Goal: Task Accomplishment & Management: Manage account settings

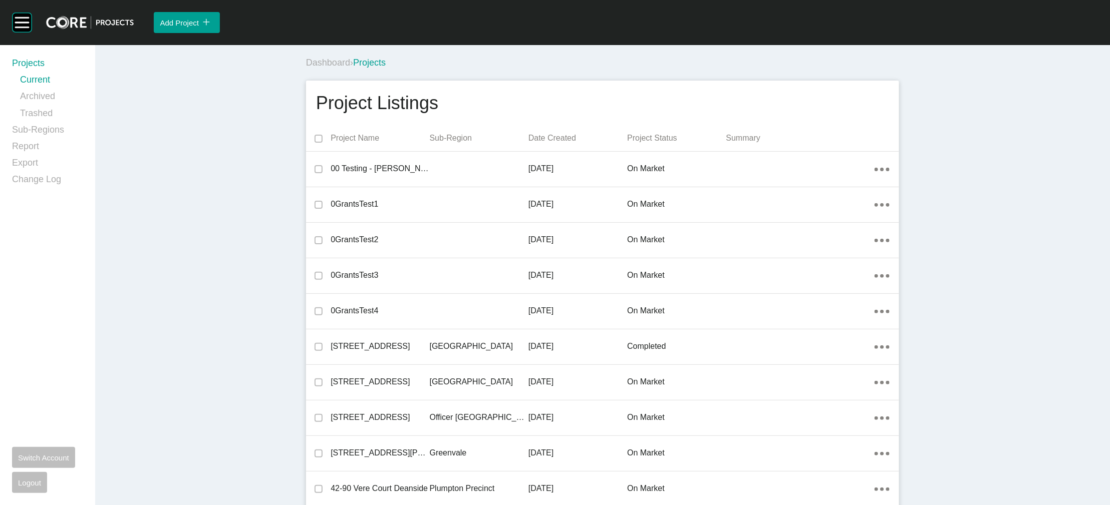
click at [8, 146] on div "Projects Current Archived Trashed Sub-Regions Report Export Change Log Switch A…" at bounding box center [47, 275] width 95 height 460
click at [23, 140] on link "Sub-Regions" at bounding box center [47, 132] width 71 height 17
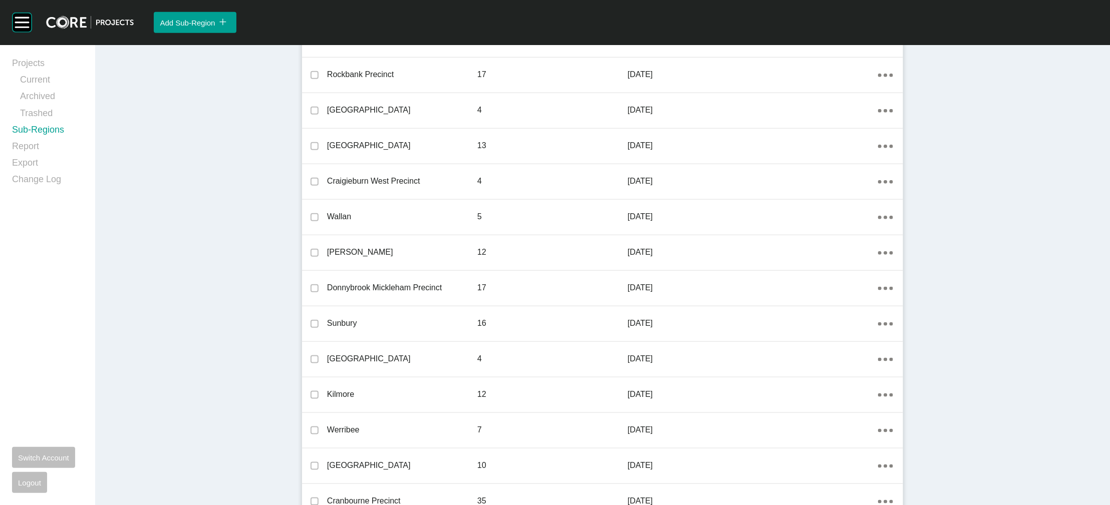
scroll to position [884, 0]
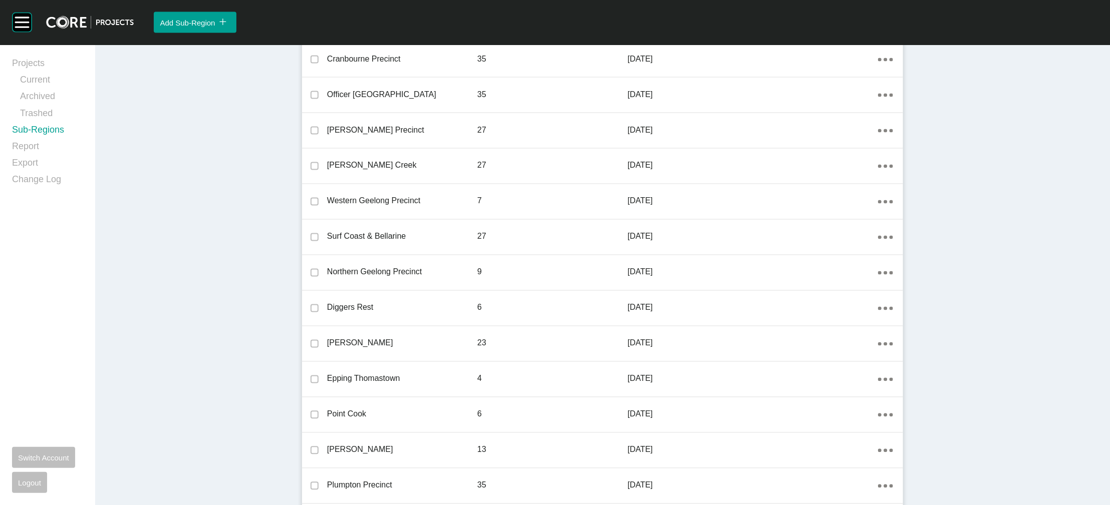
click at [655, 78] on link "Edit" at bounding box center [902, 70] width 27 height 15
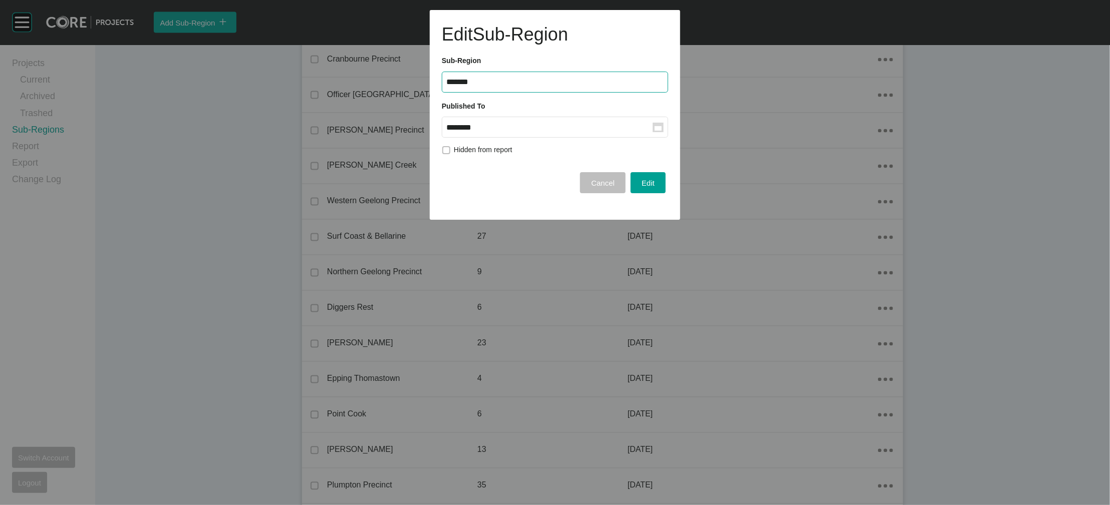
click at [542, 132] on input "********" at bounding box center [549, 127] width 206 height 9
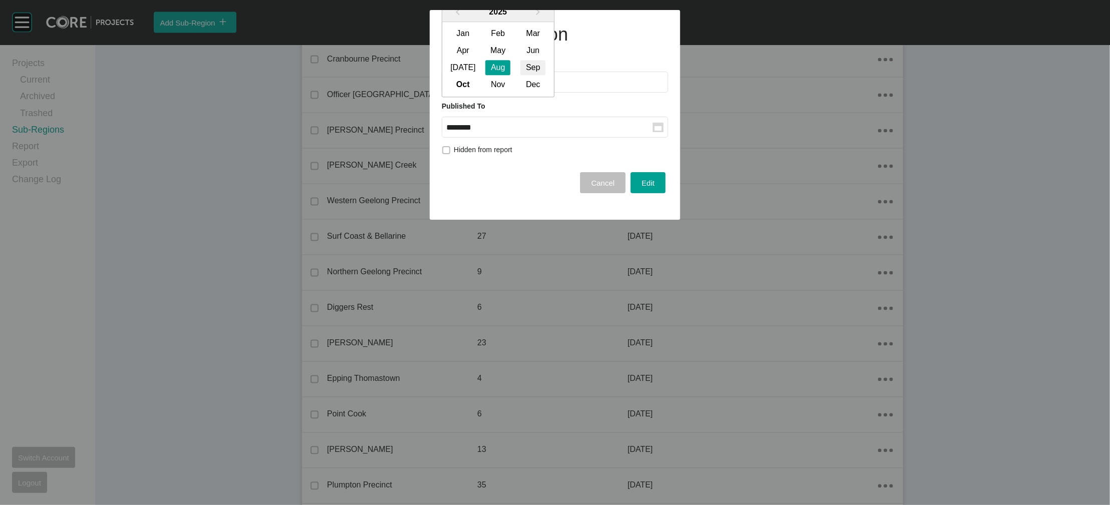
click at [545, 76] on div "Sep" at bounding box center [532, 68] width 25 height 15
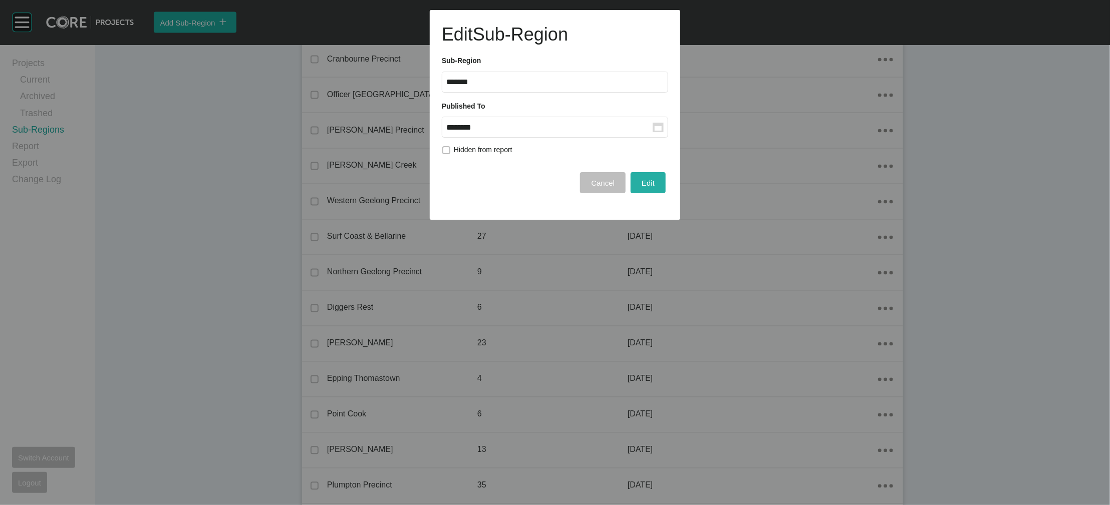
click at [641, 187] on span "Edit" at bounding box center [647, 183] width 13 height 9
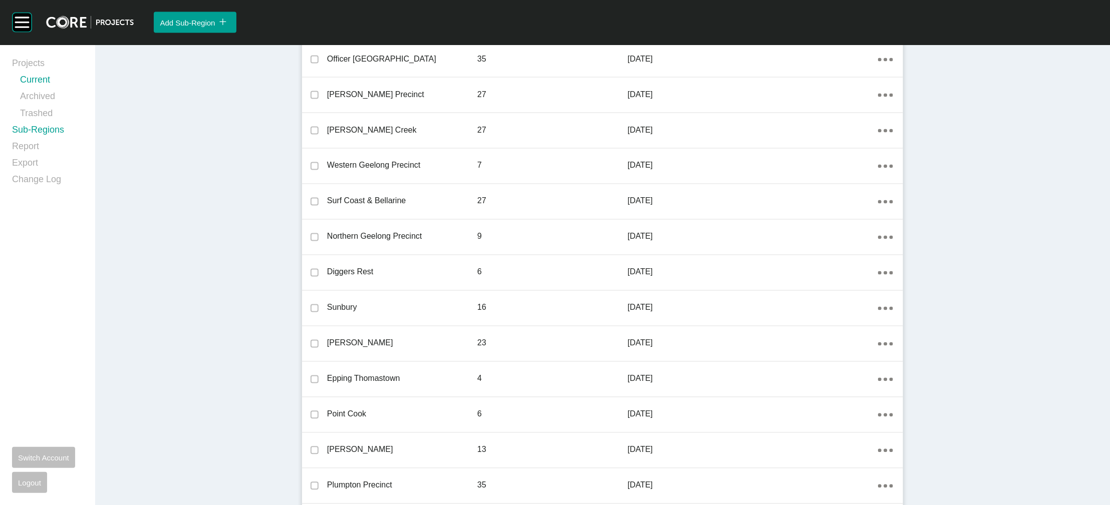
click at [70, 90] on link "Current" at bounding box center [51, 82] width 63 height 17
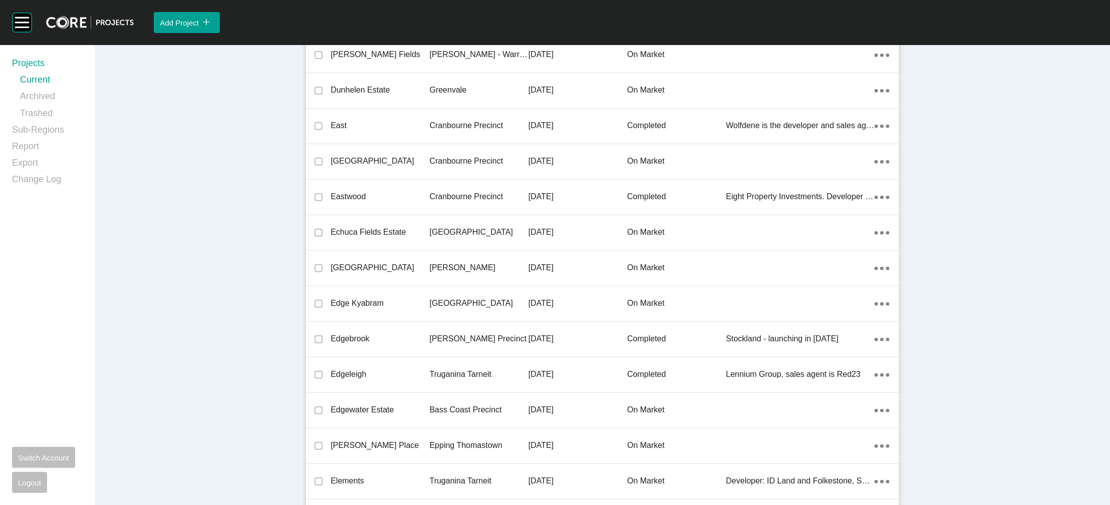
scroll to position [11829, 0]
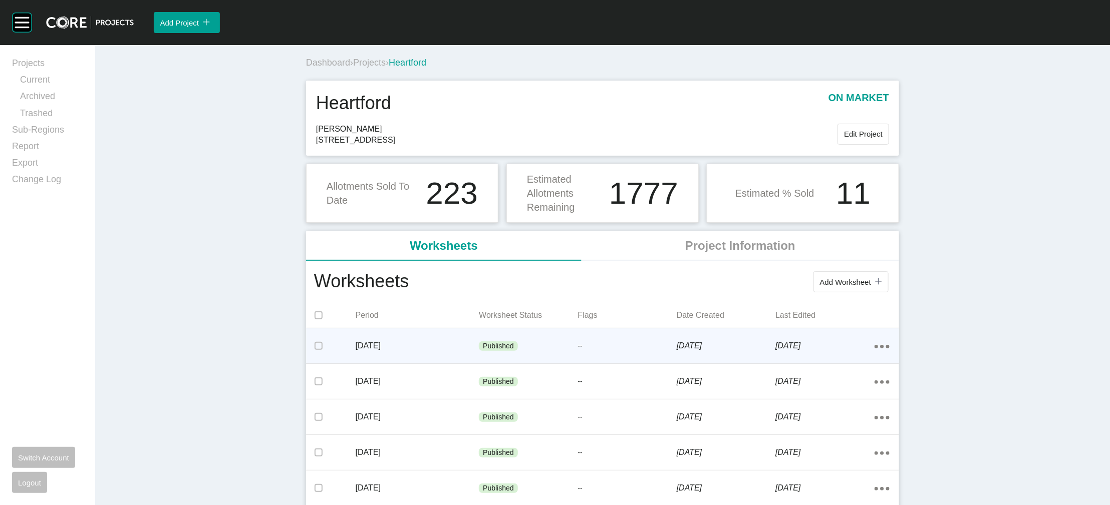
click at [406, 344] on p "[DATE]" at bounding box center [418, 346] width 124 height 11
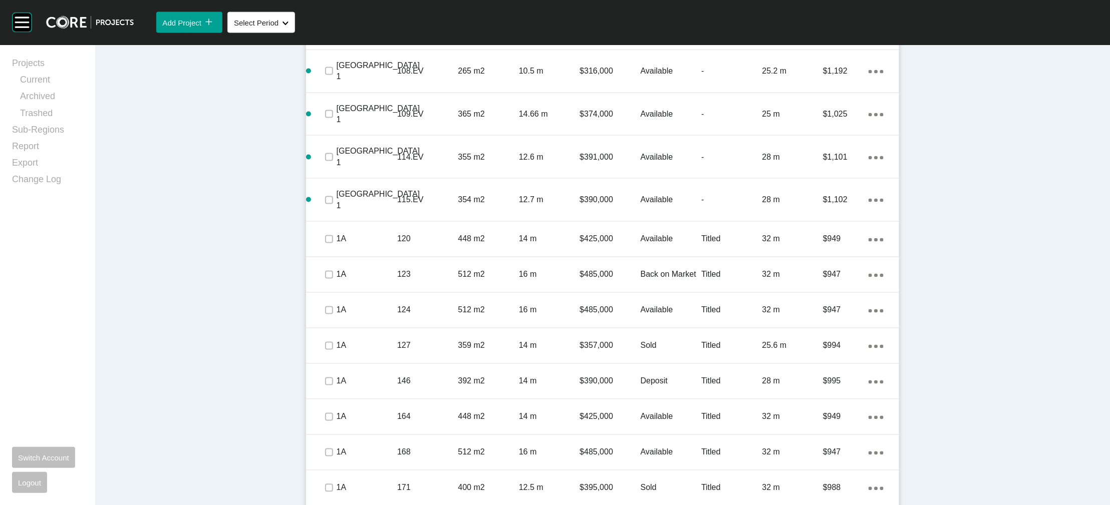
scroll to position [820, 0]
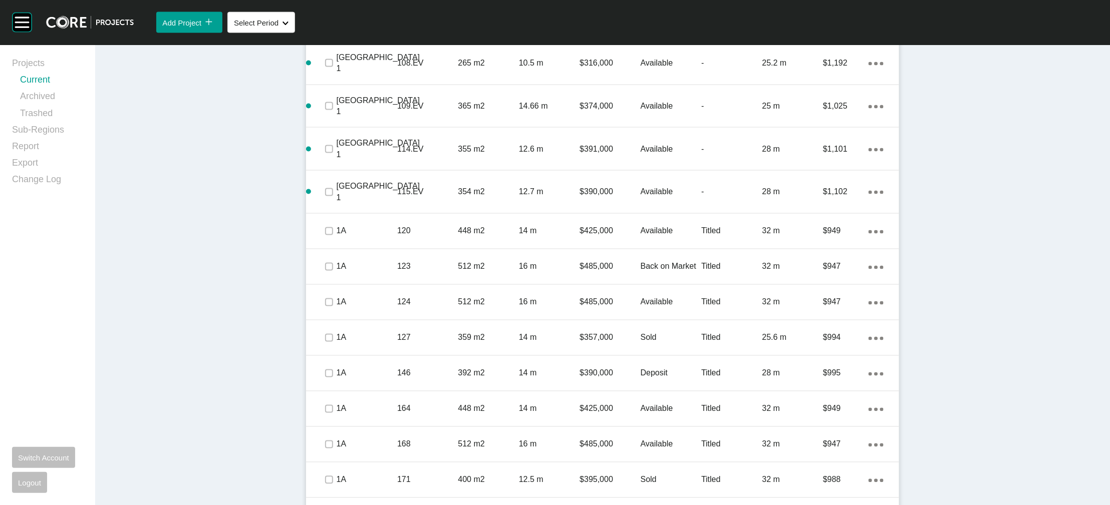
click at [50, 90] on link "Current" at bounding box center [51, 82] width 63 height 17
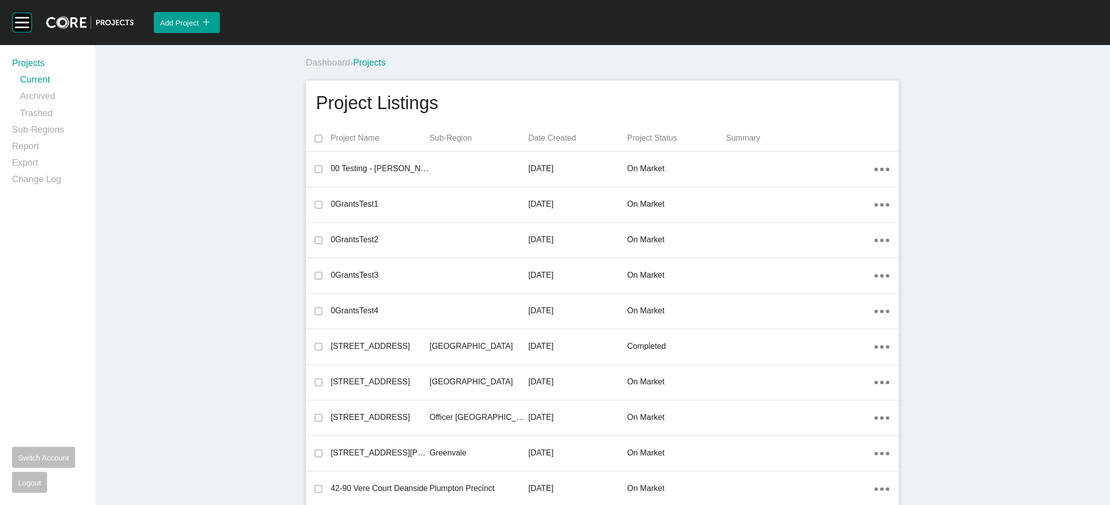
scroll to position [15062, 0]
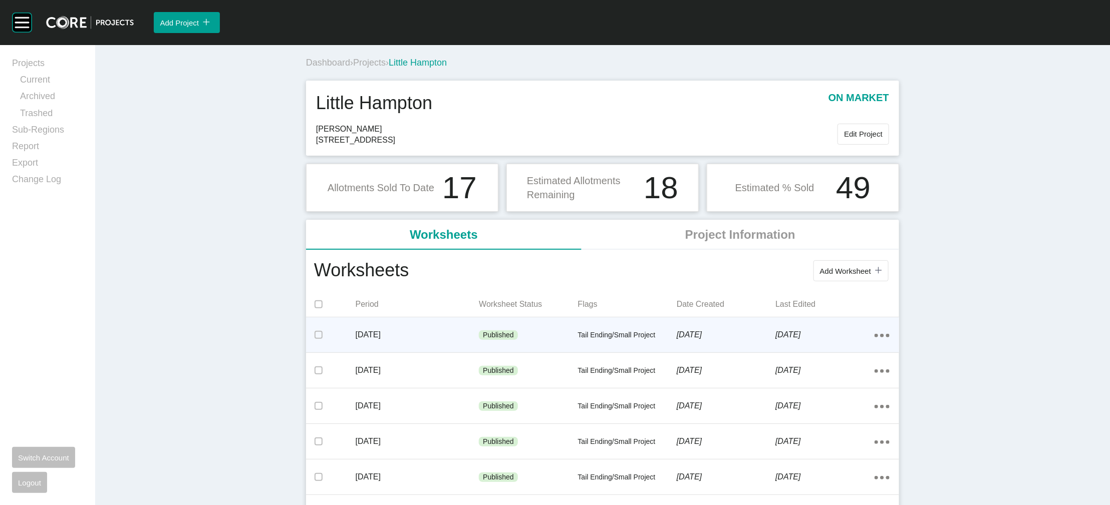
click at [516, 344] on div "Published" at bounding box center [528, 335] width 99 height 30
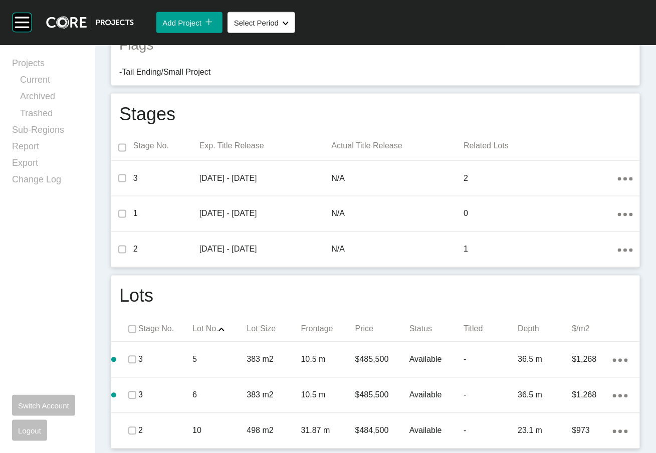
scroll to position [527, 0]
click at [53, 90] on link "Current" at bounding box center [51, 82] width 63 height 17
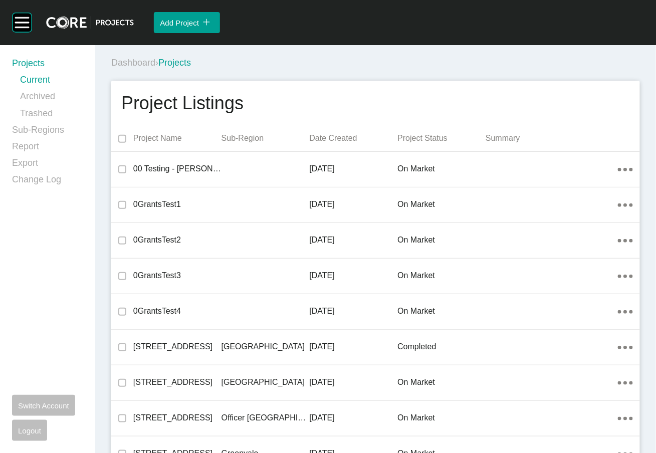
scroll to position [30232, 0]
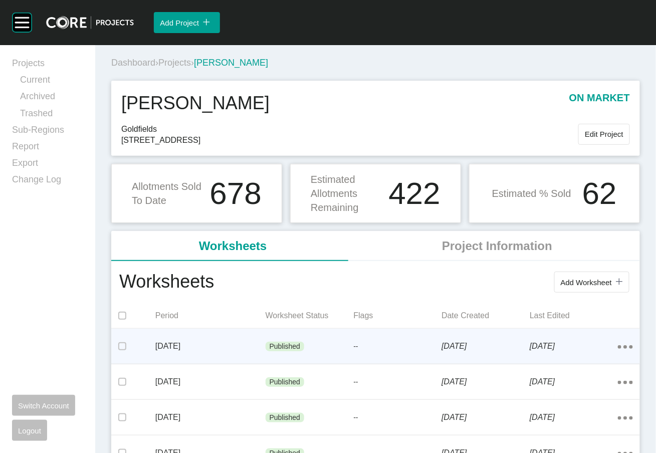
click at [194, 344] on div "[DATE]" at bounding box center [210, 346] width 110 height 31
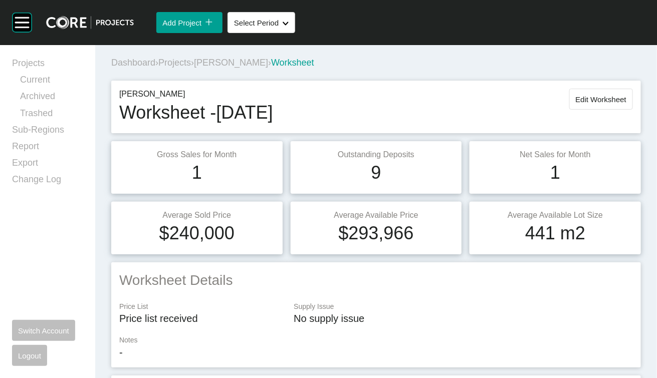
click at [191, 68] on span "Projects" at bounding box center [174, 63] width 33 height 10
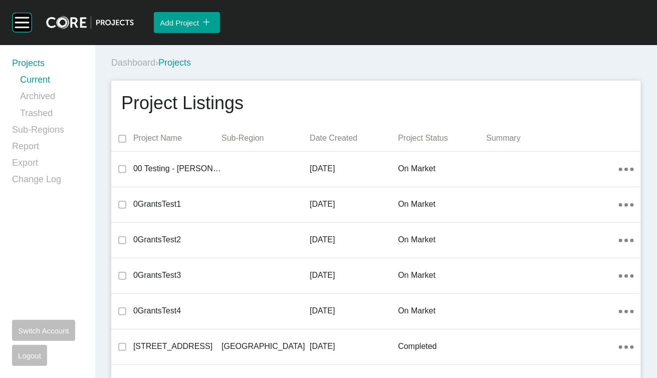
scroll to position [16335, 0]
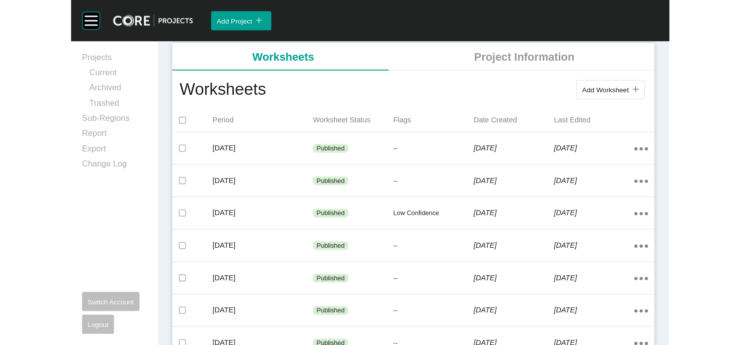
scroll to position [221, 0]
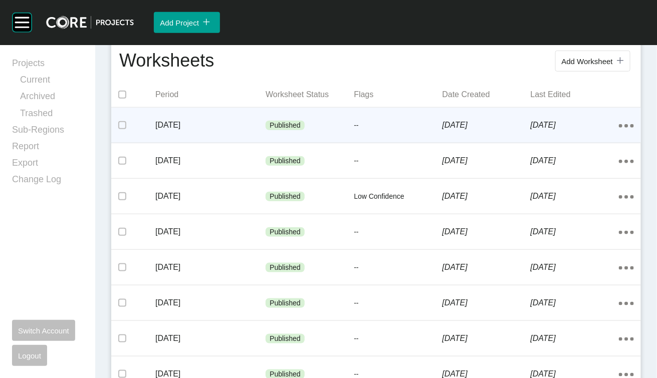
click at [347, 141] on div "Published" at bounding box center [309, 126] width 88 height 30
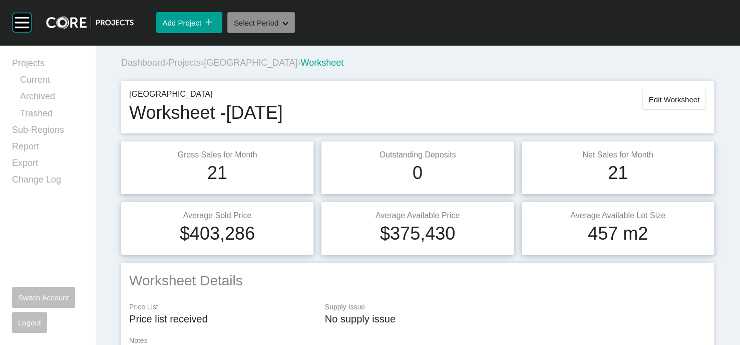
click at [295, 33] on button "Select Period Shape Created with Sketch." at bounding box center [261, 22] width 68 height 21
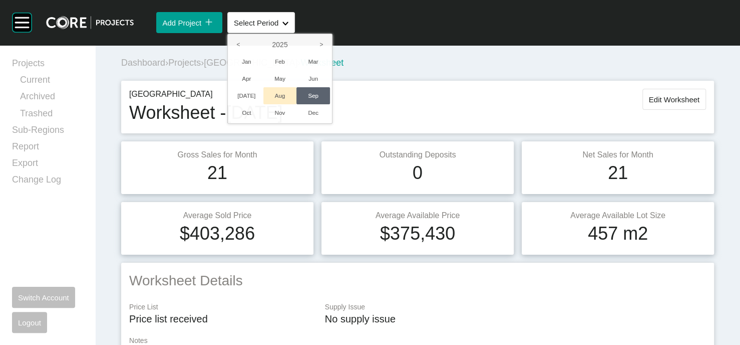
click at [297, 104] on li "Aug" at bounding box center [280, 95] width 34 height 17
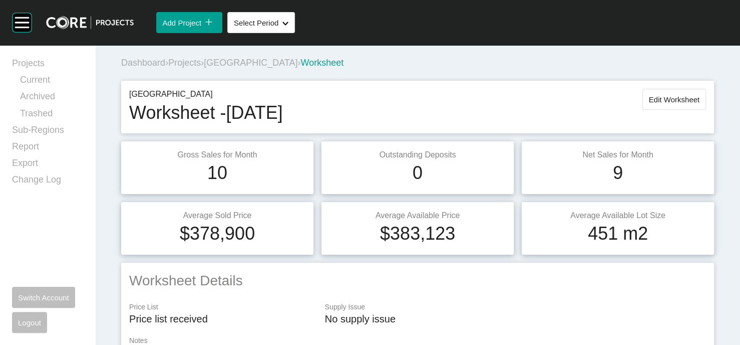
click at [201, 68] on span "Projects" at bounding box center [184, 63] width 33 height 10
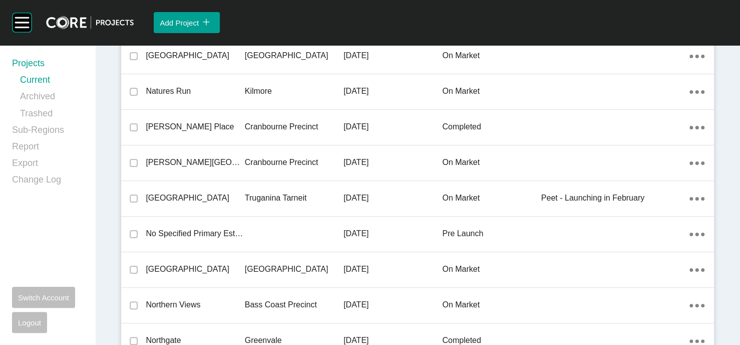
scroll to position [21887, 0]
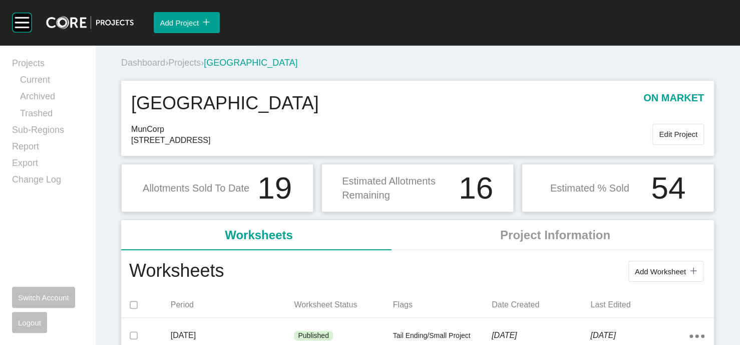
click at [196, 68] on span "Projects" at bounding box center [184, 63] width 33 height 10
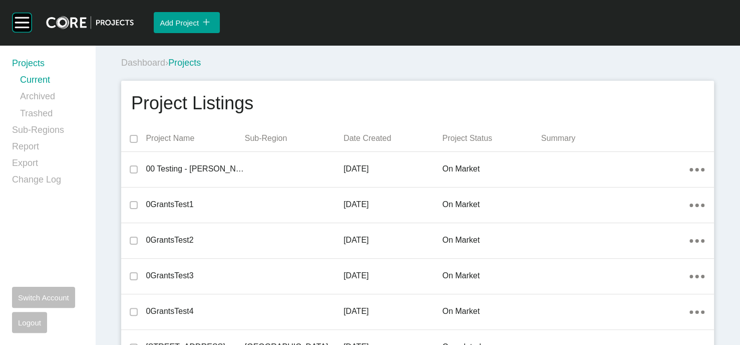
scroll to position [22773, 0]
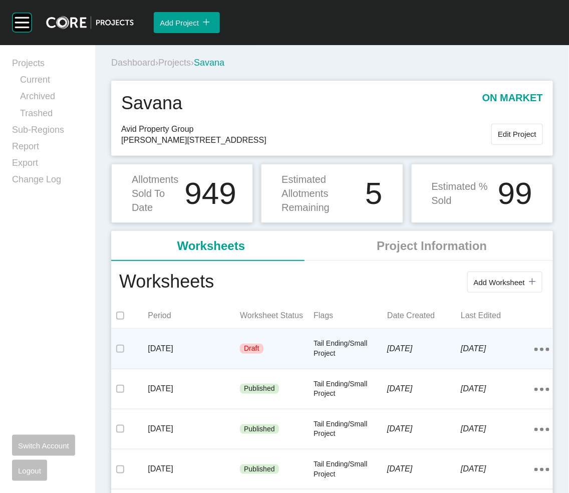
click at [430, 344] on p "[DATE]" at bounding box center [424, 348] width 74 height 11
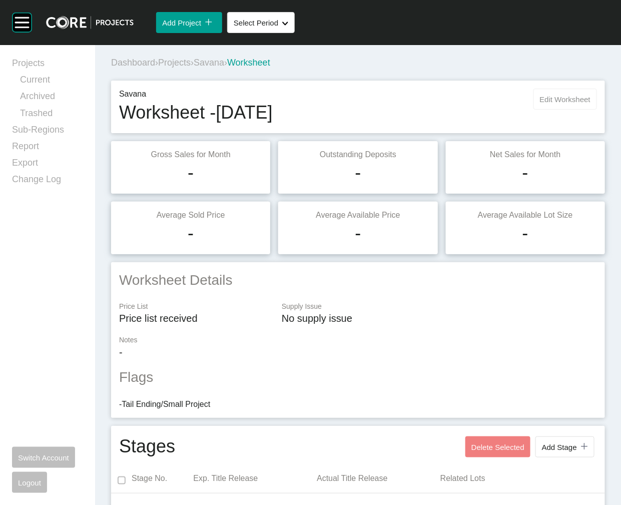
click at [534, 110] on button "Edit Worksheet" at bounding box center [566, 99] width 64 height 21
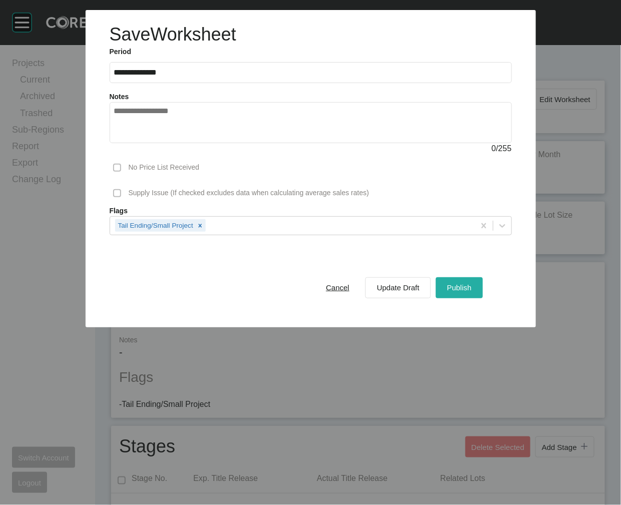
click at [478, 298] on button "Publish" at bounding box center [459, 287] width 47 height 21
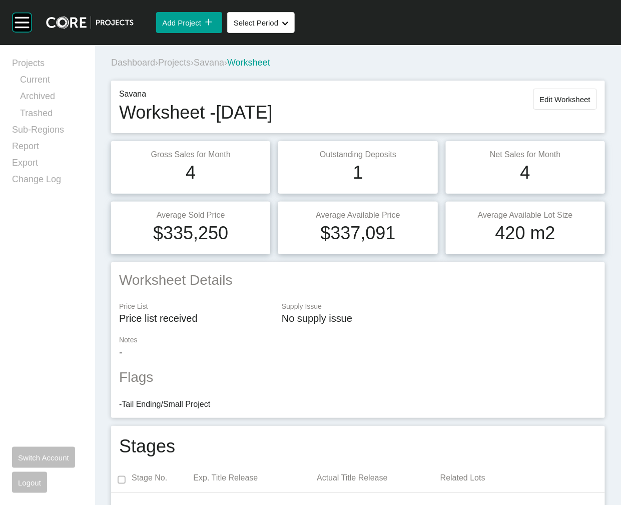
click at [191, 68] on span "Projects" at bounding box center [174, 63] width 33 height 10
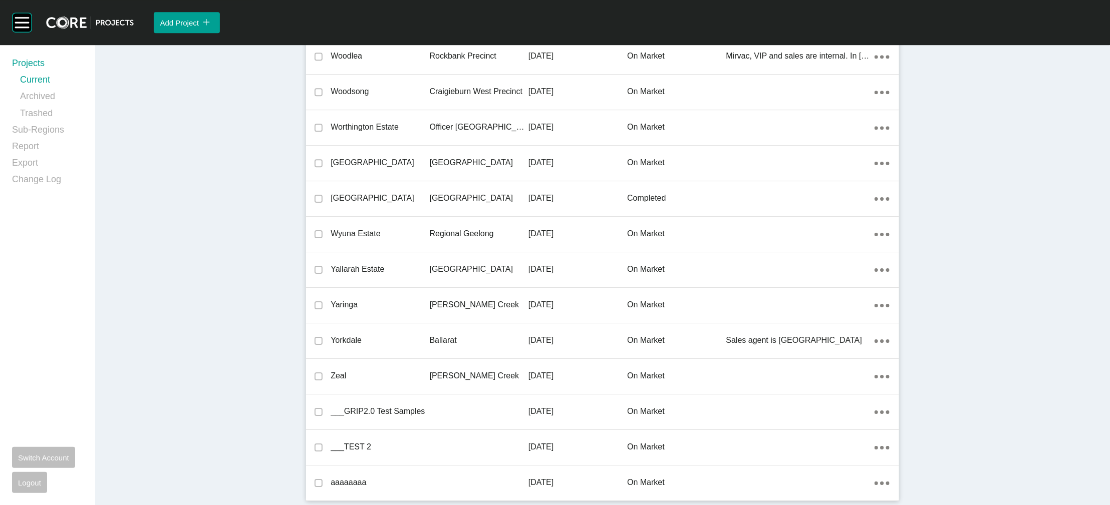
scroll to position [25384, 0]
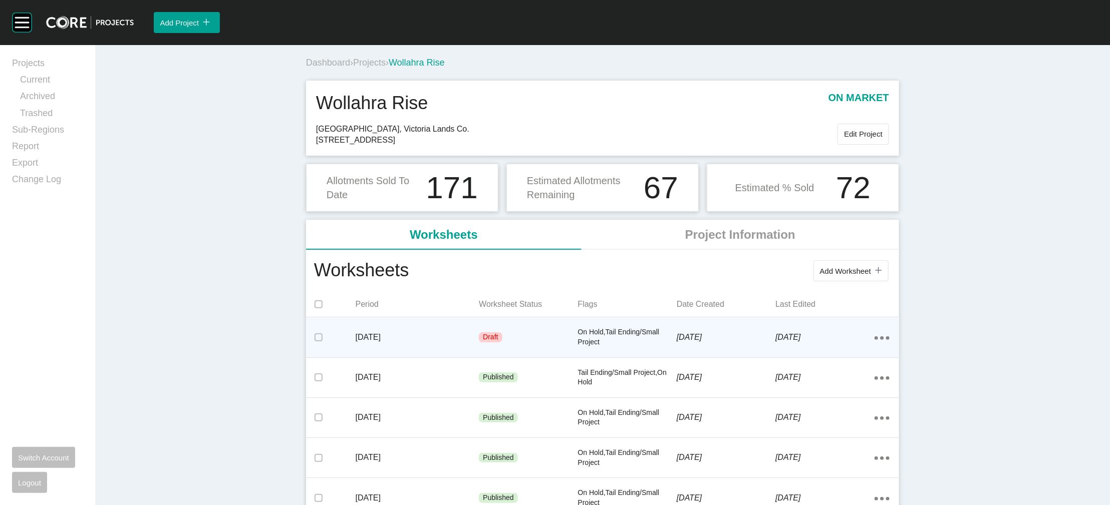
click at [655, 344] on div "[DATE]" at bounding box center [726, 337] width 99 height 31
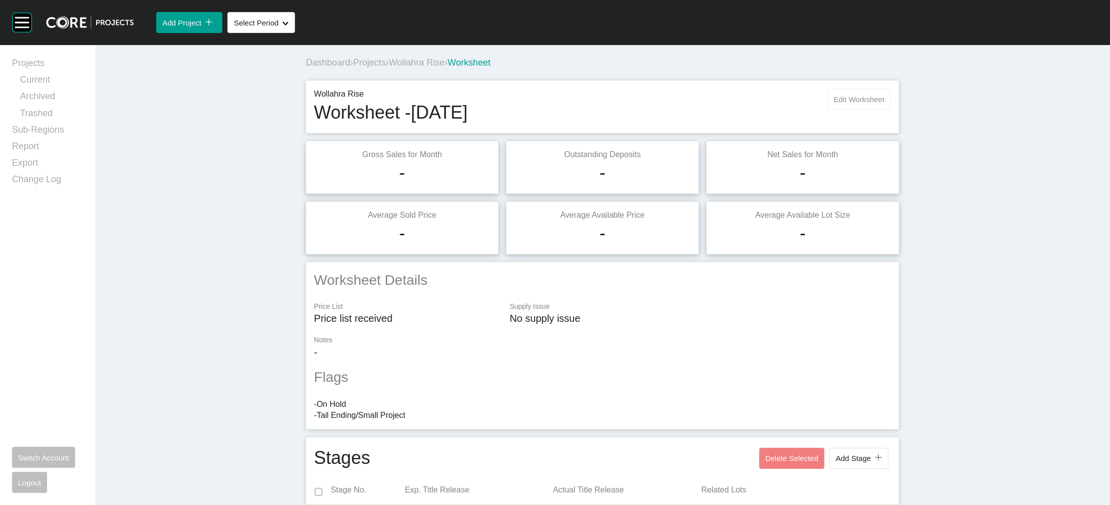
click at [655, 110] on button "Edit Worksheet" at bounding box center [859, 99] width 64 height 21
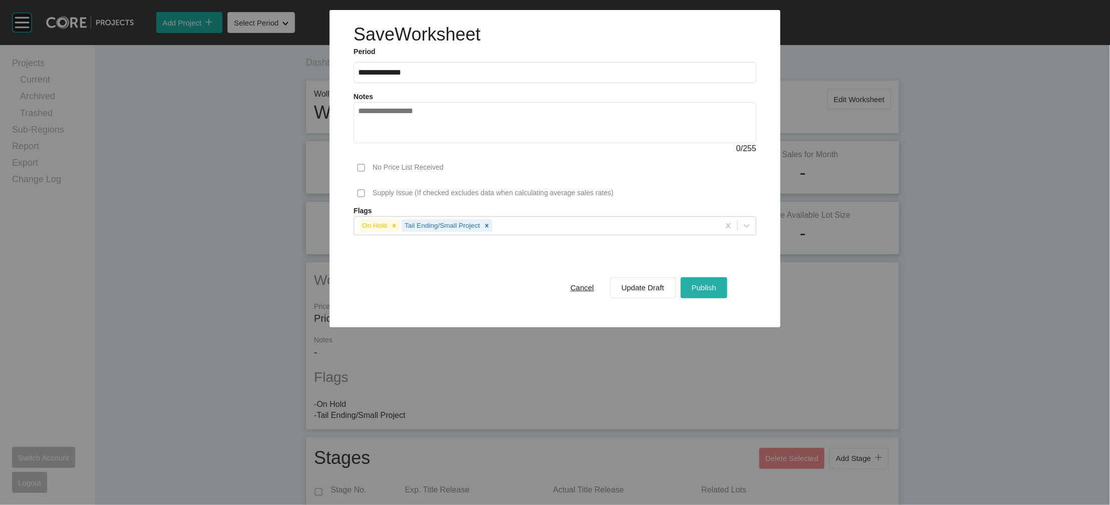
click at [655, 292] on span "Publish" at bounding box center [704, 287] width 25 height 9
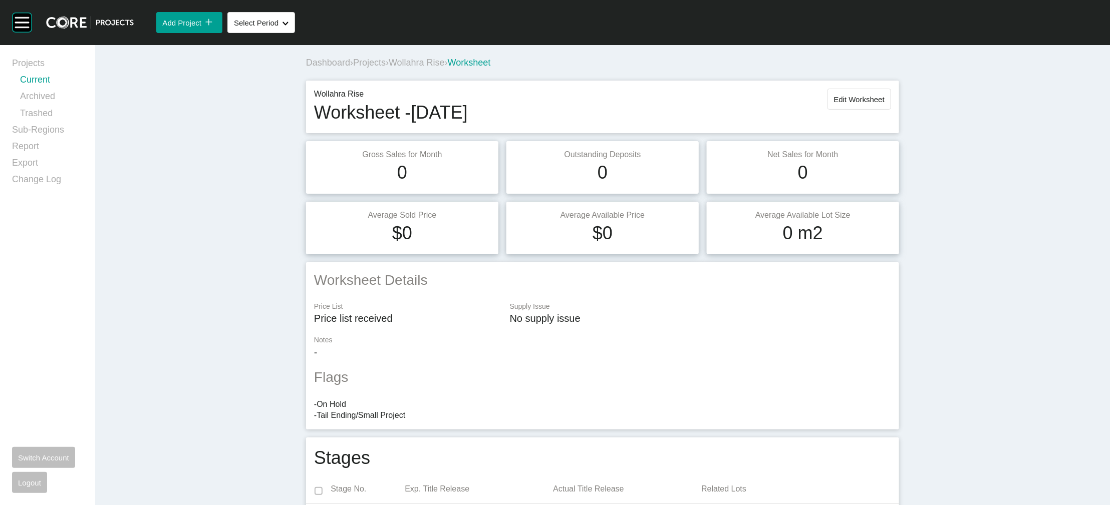
click at [42, 87] on link "Current" at bounding box center [51, 82] width 63 height 17
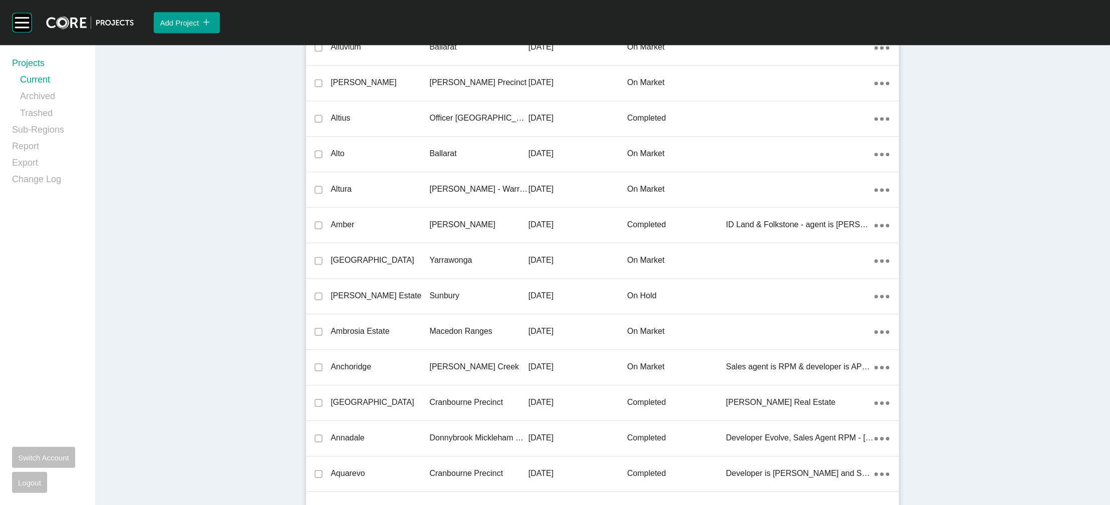
scroll to position [29590, 0]
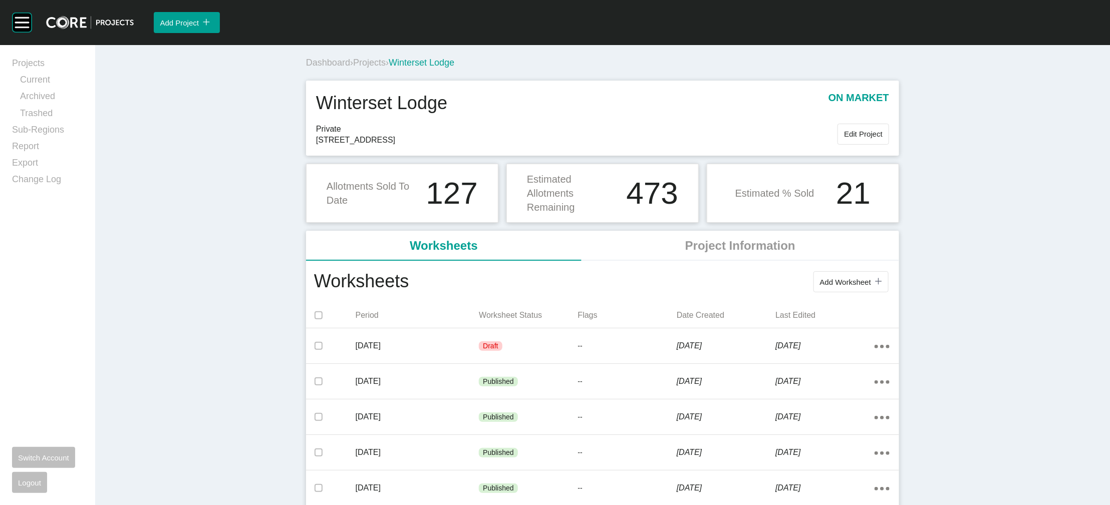
click at [630, 344] on p "--" at bounding box center [627, 347] width 99 height 10
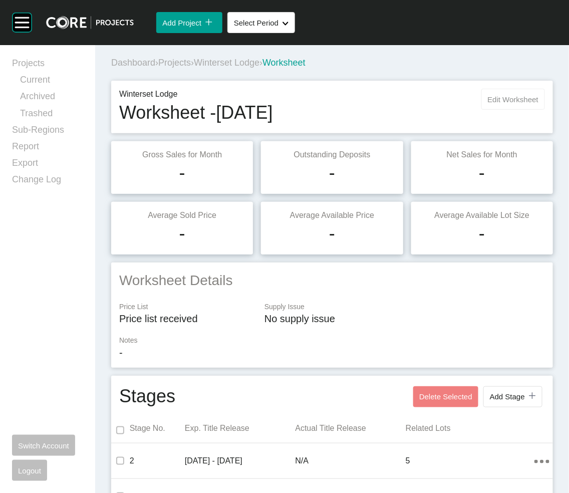
click at [481, 110] on button "Edit Worksheet" at bounding box center [513, 99] width 64 height 21
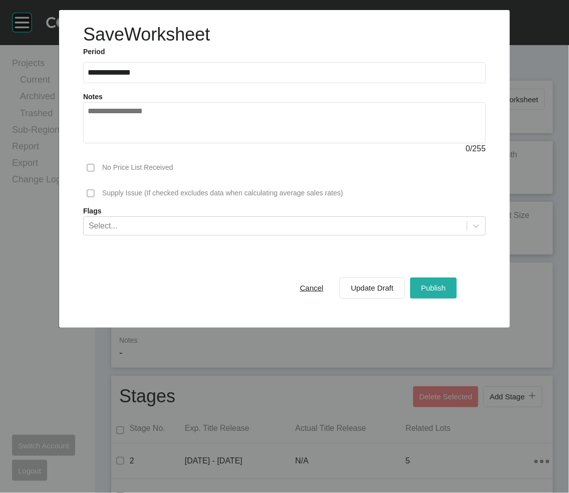
click at [456, 298] on button "Publish" at bounding box center [433, 287] width 47 height 21
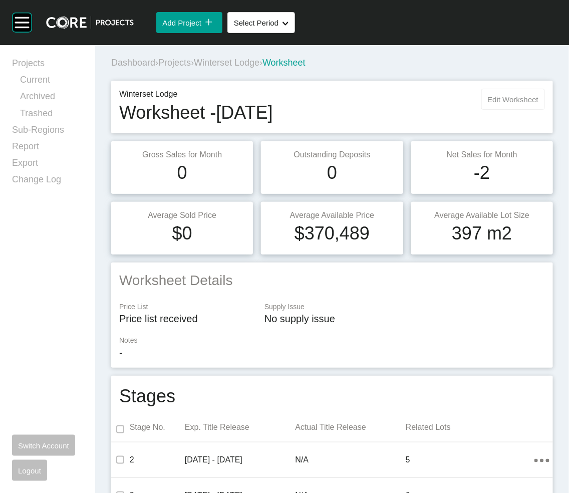
click at [495, 104] on span "Edit Worksheet" at bounding box center [513, 99] width 51 height 9
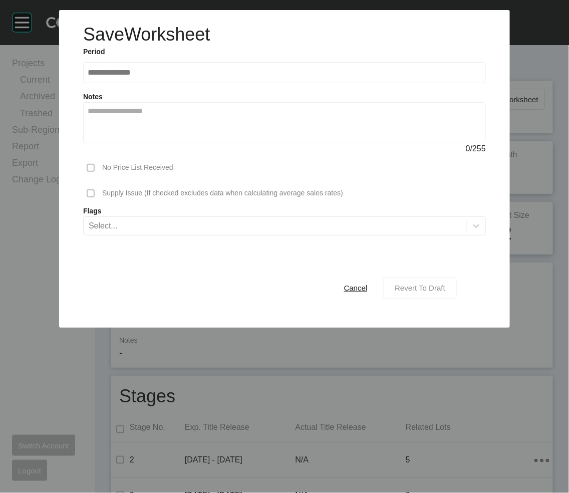
click at [418, 298] on button "Revert To Draft" at bounding box center [420, 287] width 74 height 21
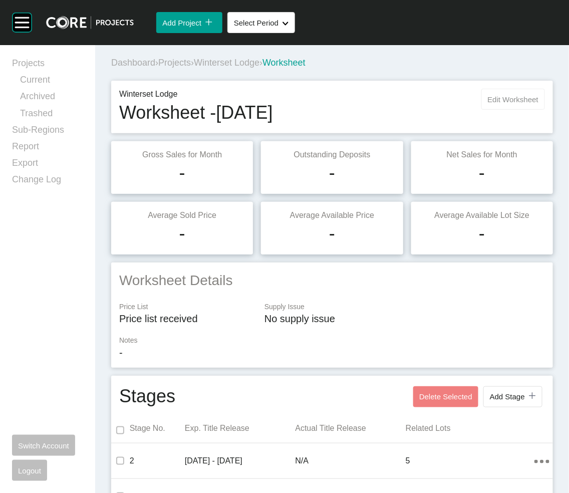
click at [495, 104] on span "Edit Worksheet" at bounding box center [513, 99] width 51 height 9
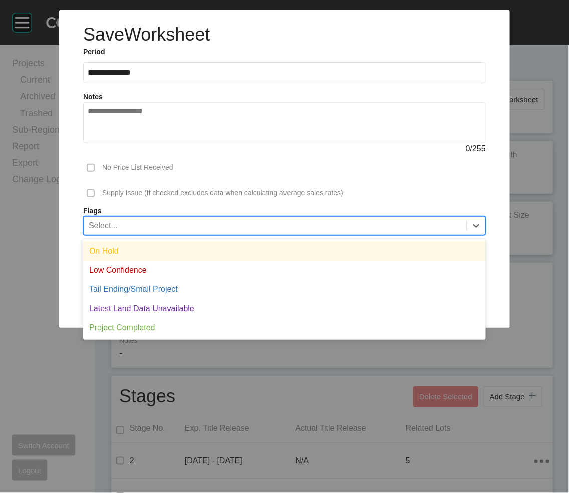
click at [327, 234] on div "Select..." at bounding box center [275, 225] width 383 height 17
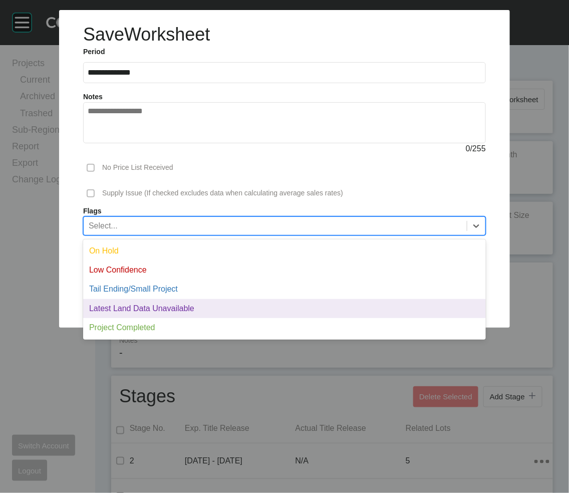
click at [292, 318] on div "Latest Land Data Unavailable" at bounding box center [284, 308] width 403 height 19
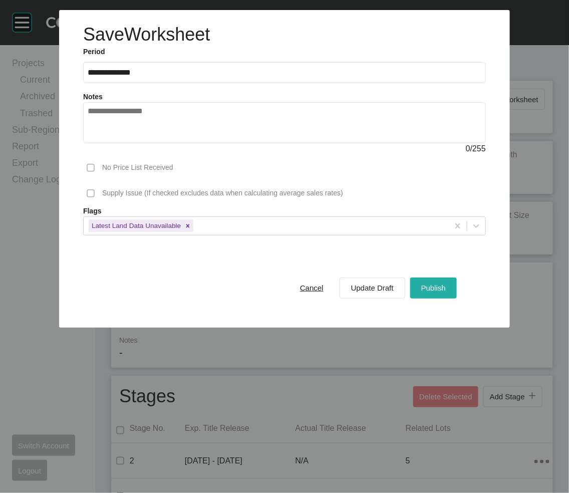
click at [446, 292] on span "Publish" at bounding box center [433, 287] width 25 height 9
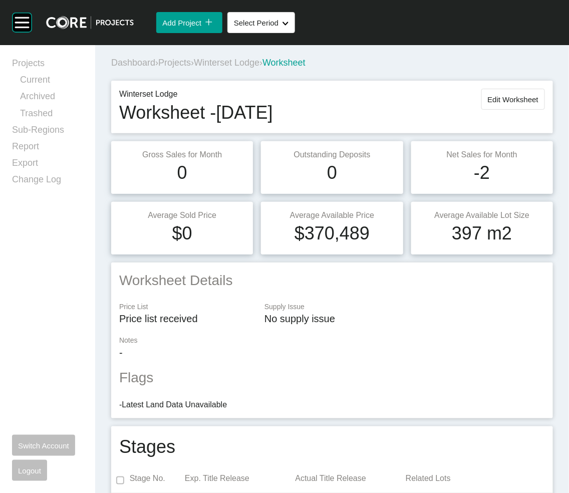
click at [191, 68] on span "Projects" at bounding box center [174, 63] width 33 height 10
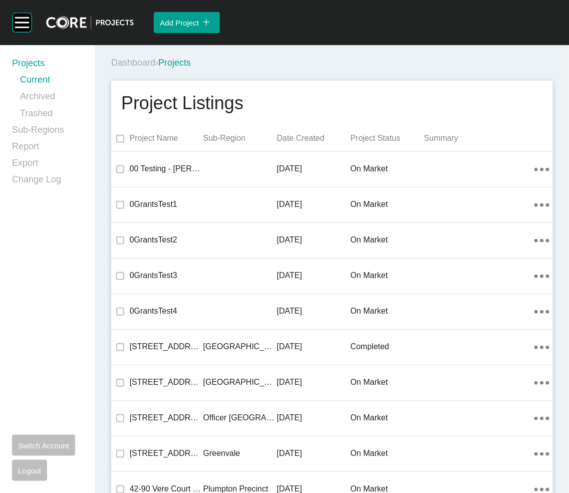
scroll to position [24929, 0]
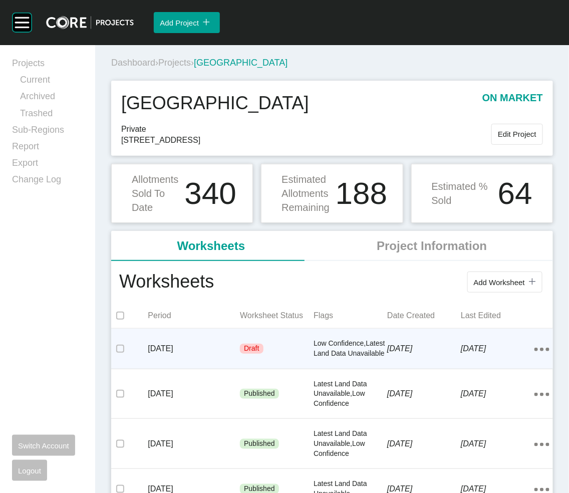
click at [321, 344] on p "Low Confidence,Latest Land Data Unavailable" at bounding box center [350, 349] width 74 height 20
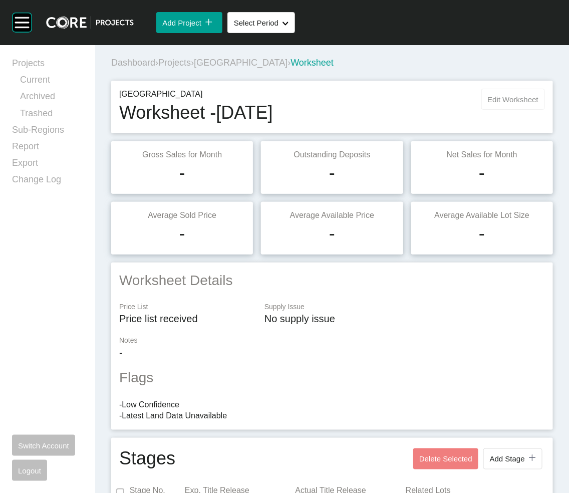
click at [488, 104] on span "Edit Worksheet" at bounding box center [513, 99] width 51 height 9
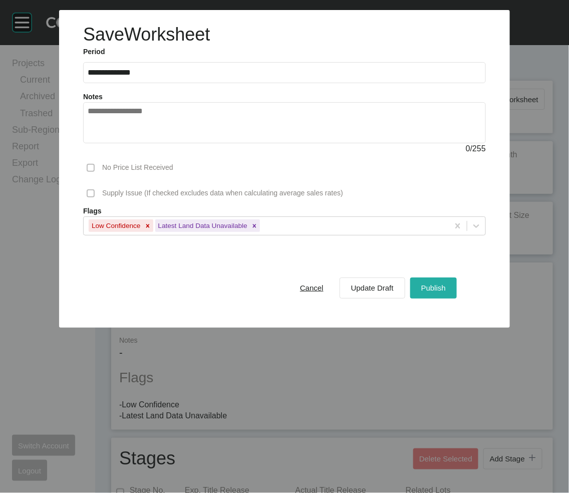
click at [448, 294] on div "Publish" at bounding box center [434, 288] width 30 height 14
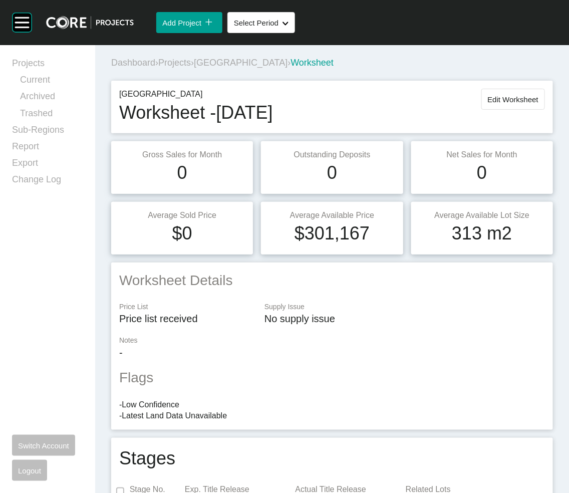
click at [189, 68] on span "Projects" at bounding box center [174, 63] width 33 height 10
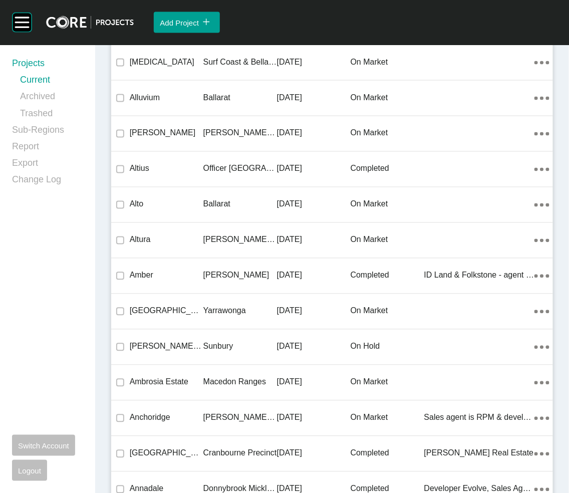
scroll to position [20622, 0]
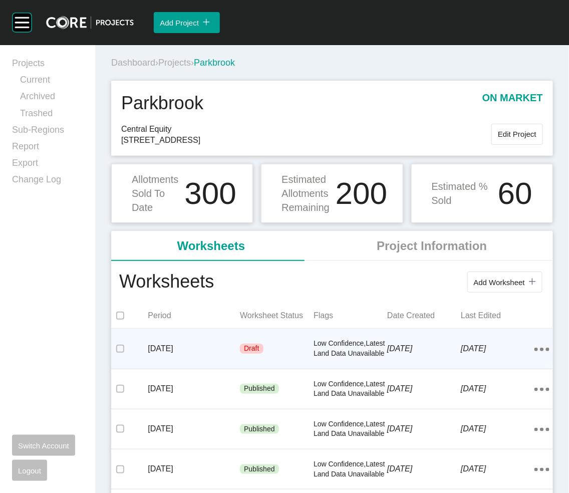
click at [389, 344] on div "[DATE]" at bounding box center [424, 348] width 74 height 31
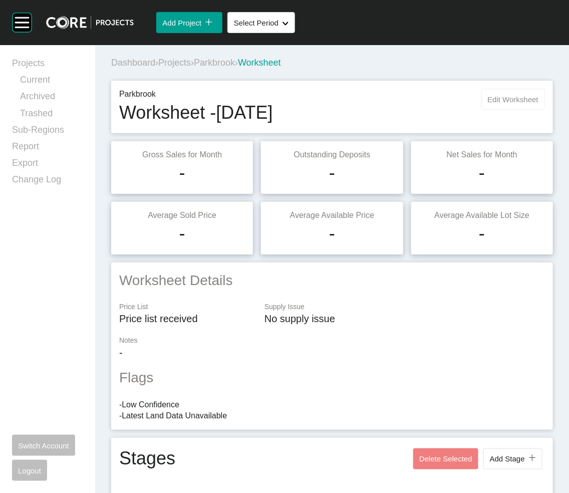
click at [488, 104] on span "Edit Worksheet" at bounding box center [513, 99] width 51 height 9
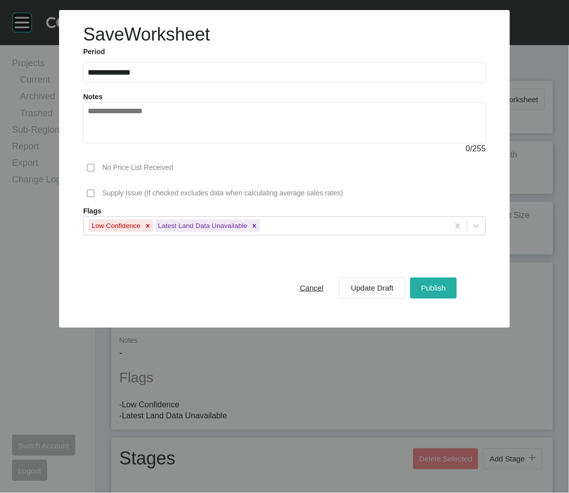
click at [448, 294] on div "Publish" at bounding box center [434, 288] width 30 height 14
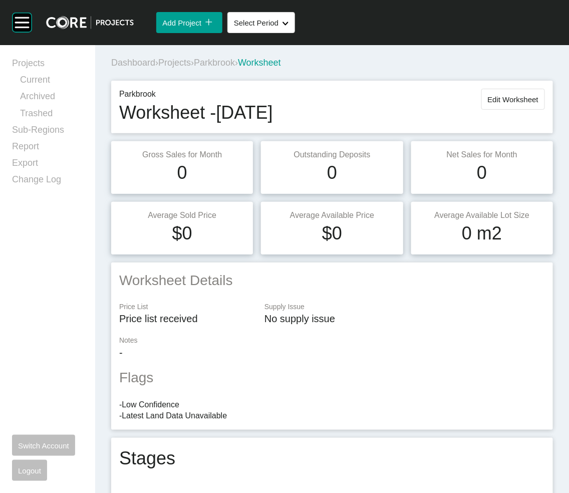
click at [191, 68] on span "Projects" at bounding box center [174, 63] width 33 height 10
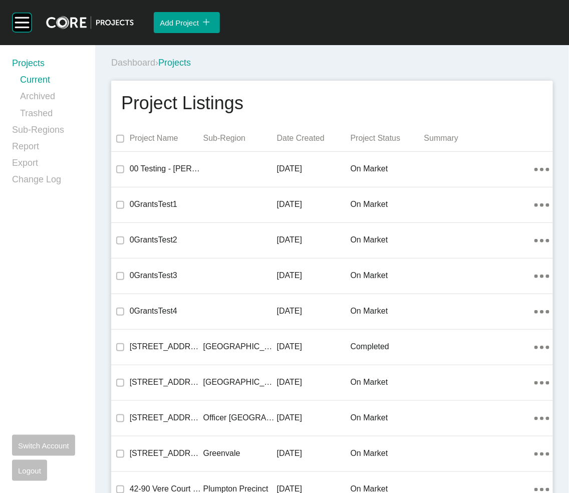
scroll to position [431, 0]
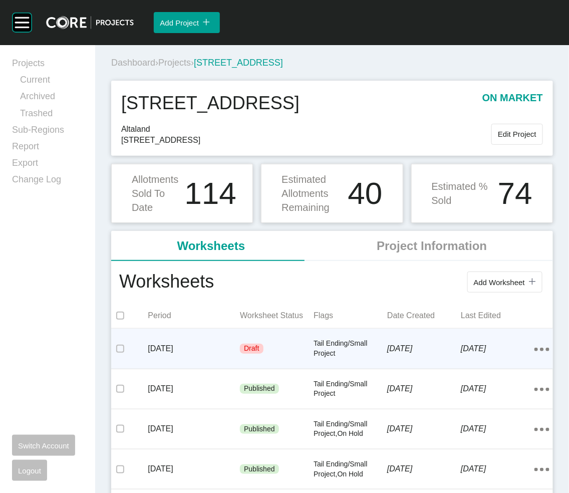
click at [255, 344] on p "Draft" at bounding box center [251, 349] width 15 height 10
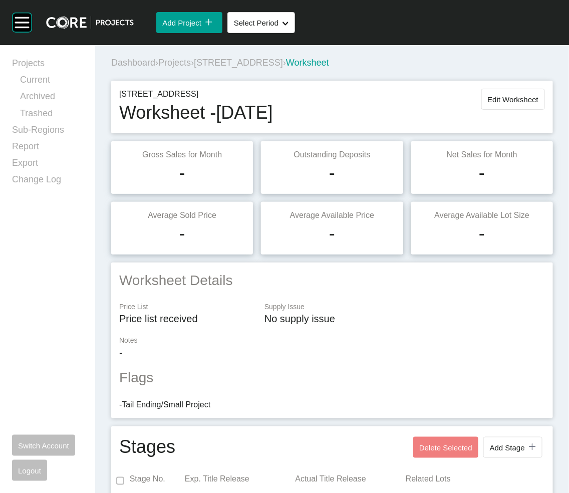
click at [491, 110] on button "Edit Worksheet" at bounding box center [513, 99] width 64 height 21
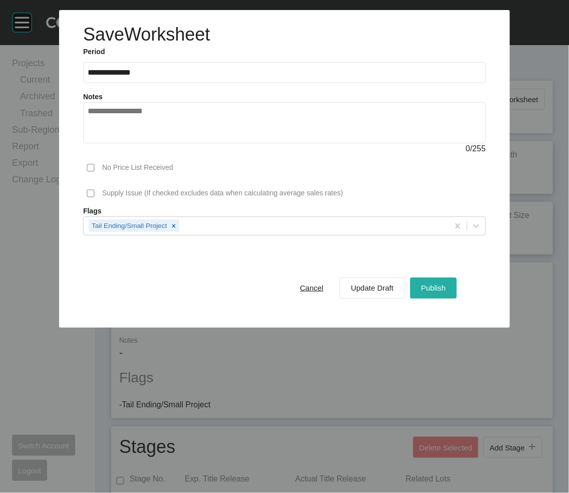
click at [448, 294] on div "Publish" at bounding box center [434, 288] width 30 height 14
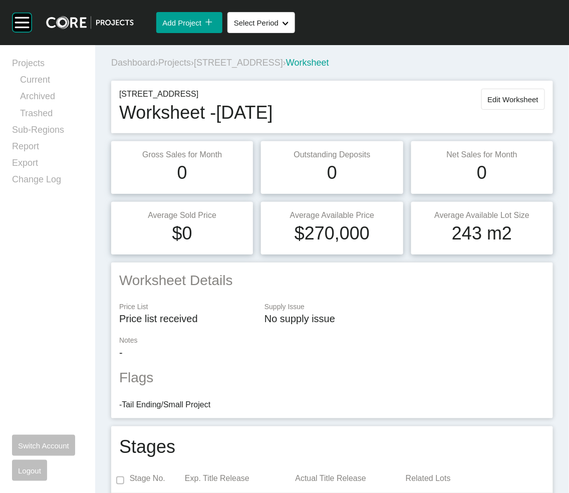
click at [191, 68] on span "Projects" at bounding box center [174, 63] width 33 height 10
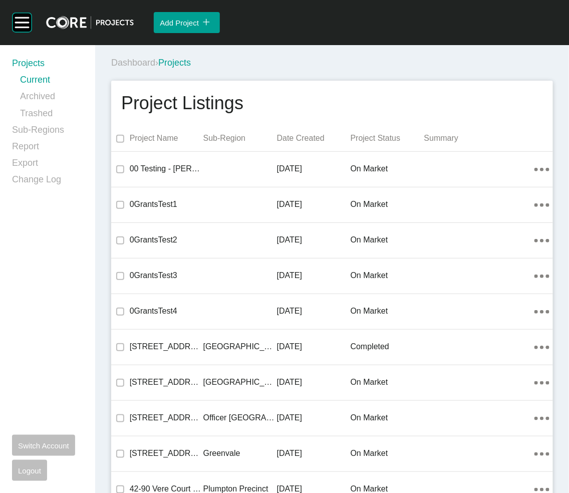
scroll to position [29100, 0]
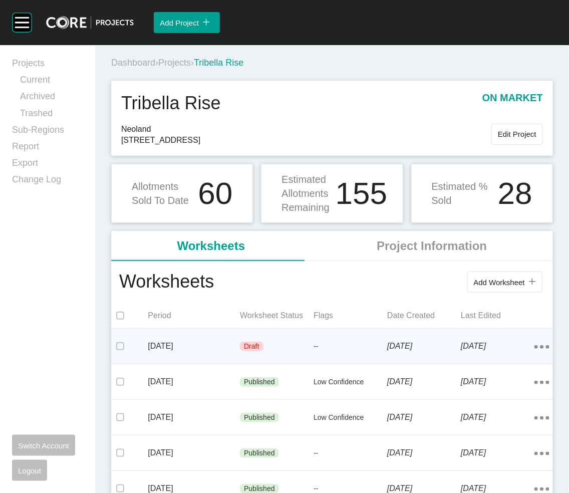
click at [362, 344] on p "--" at bounding box center [350, 347] width 74 height 10
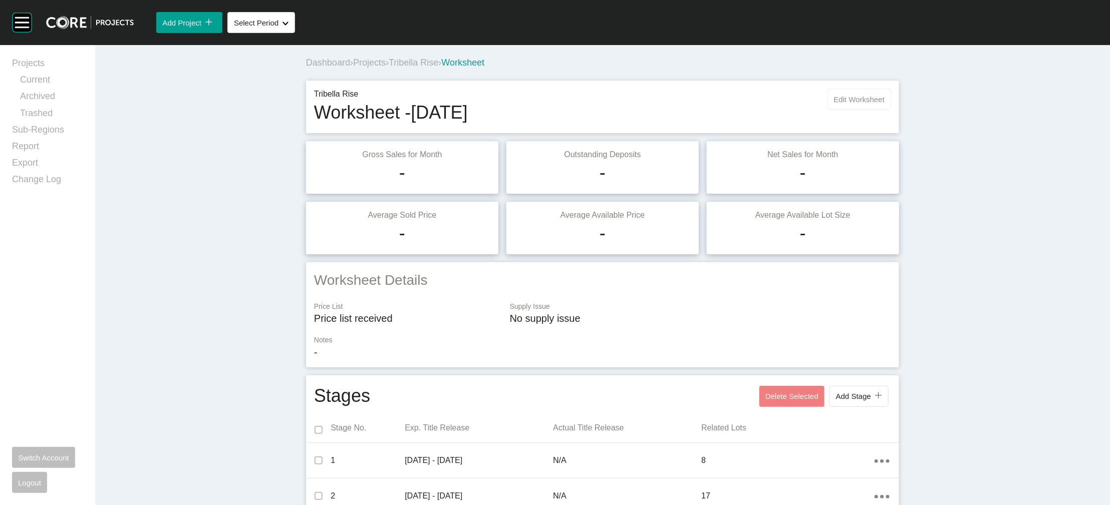
click at [655, 104] on span "Edit Worksheet" at bounding box center [859, 99] width 51 height 9
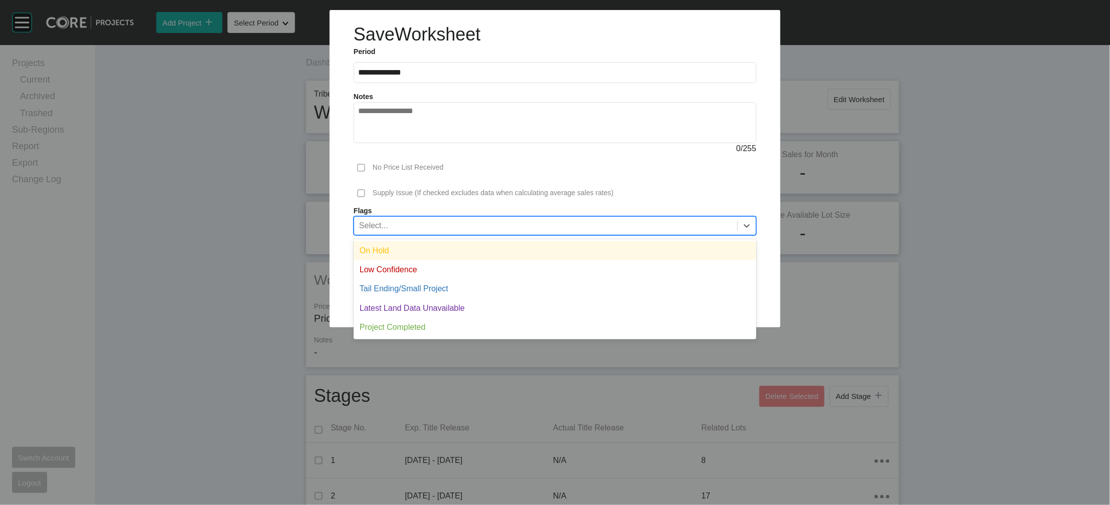
click at [535, 234] on div "Select..." at bounding box center [545, 225] width 383 height 17
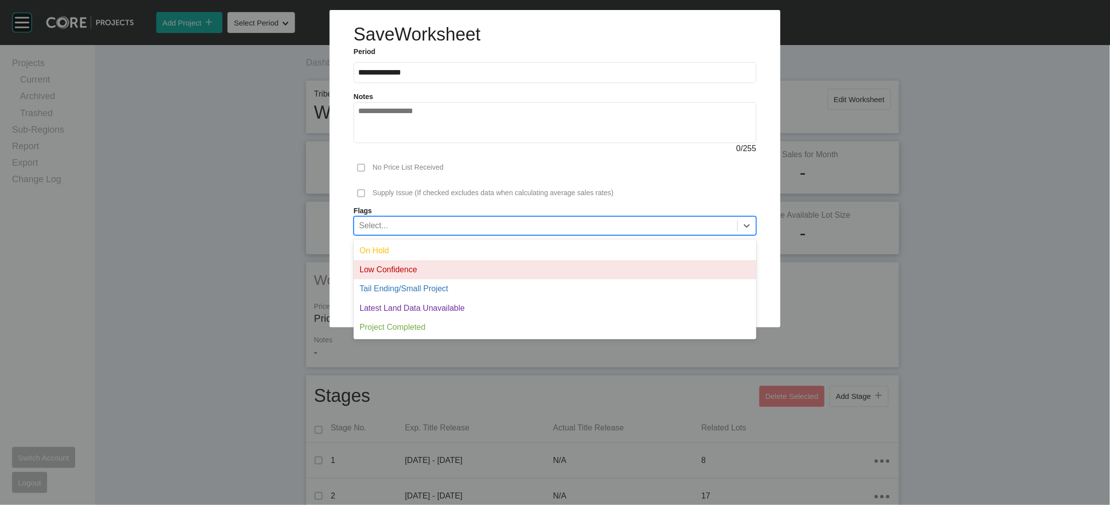
drag, startPoint x: 513, startPoint y: 334, endPoint x: 661, endPoint y: 369, distance: 152.3
click at [512, 279] on div "Low Confidence" at bounding box center [555, 269] width 403 height 19
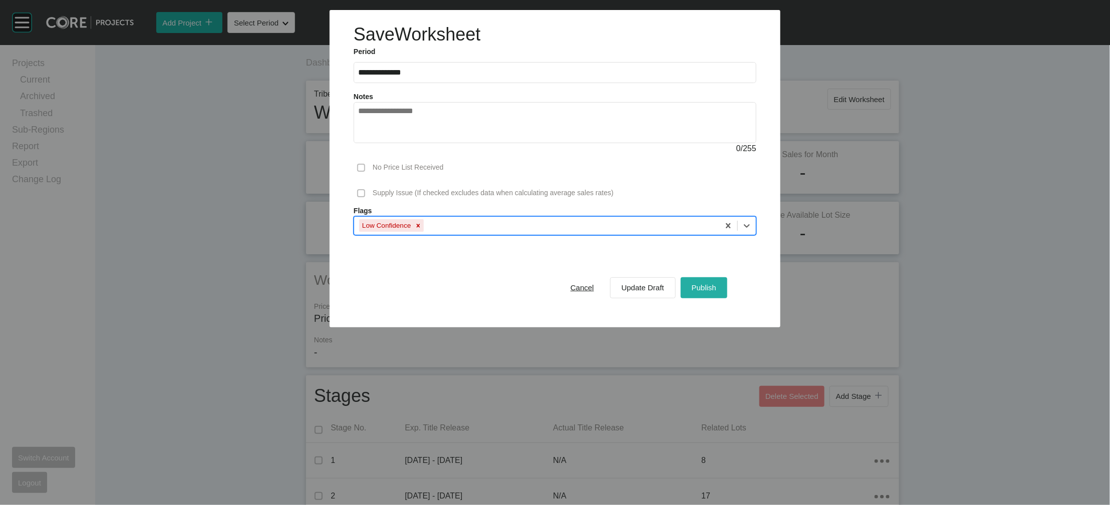
click at [655, 292] on span "Publish" at bounding box center [704, 287] width 25 height 9
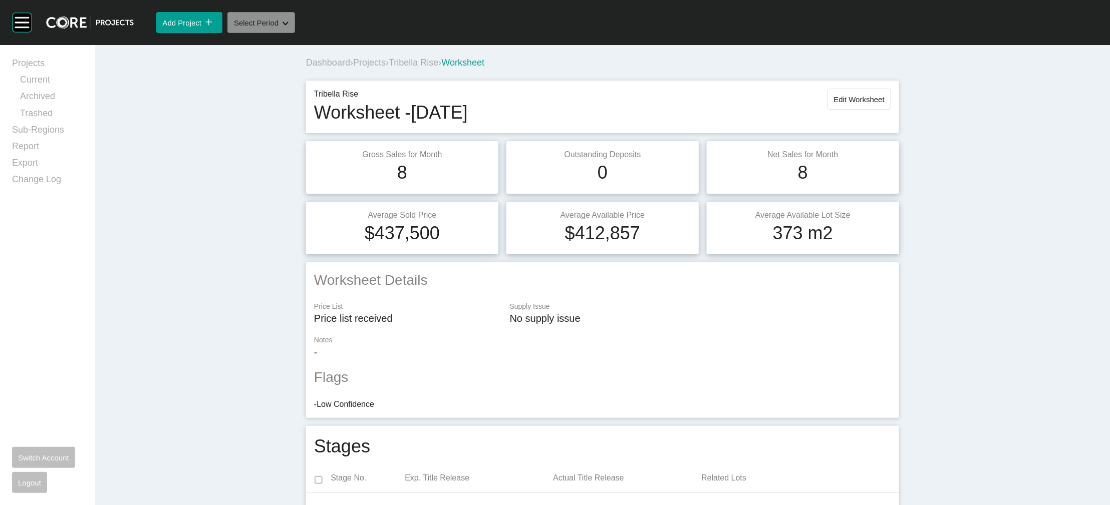
click at [288, 27] on div "Shape Created with Sketch." at bounding box center [283, 23] width 10 height 9
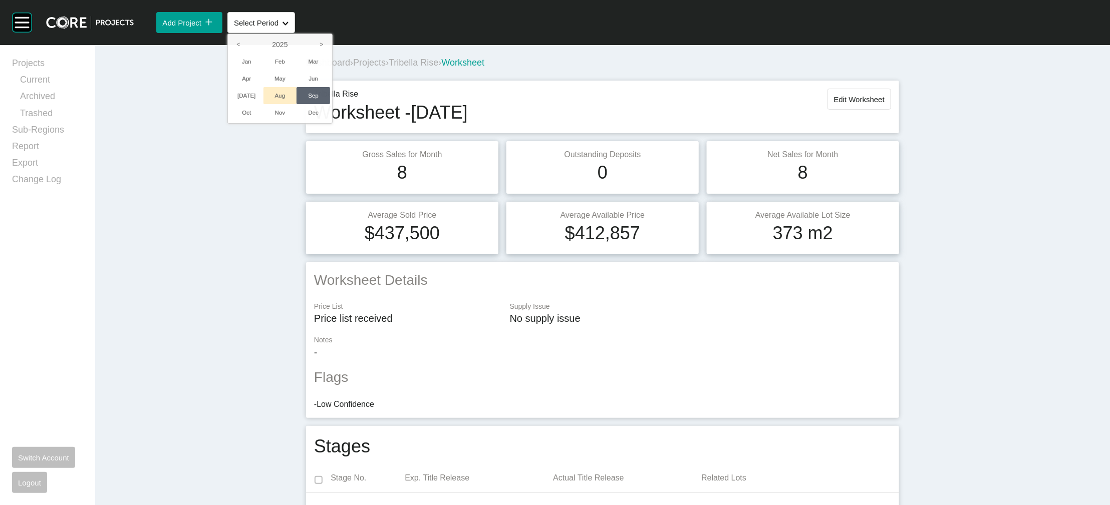
click at [297, 104] on li "Aug" at bounding box center [280, 95] width 34 height 17
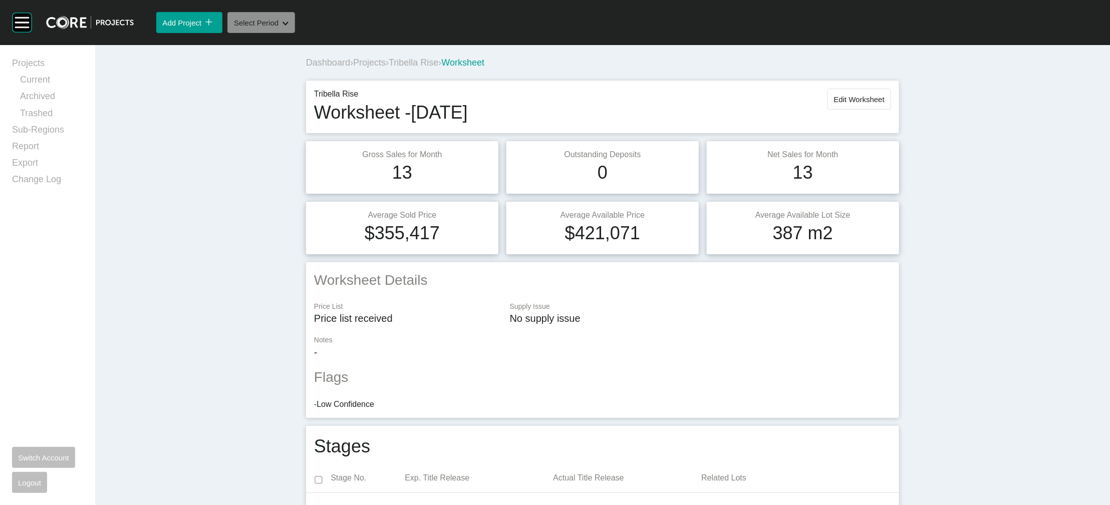
click at [295, 33] on button "Select Period Shape Created with Sketch." at bounding box center [261, 22] width 68 height 21
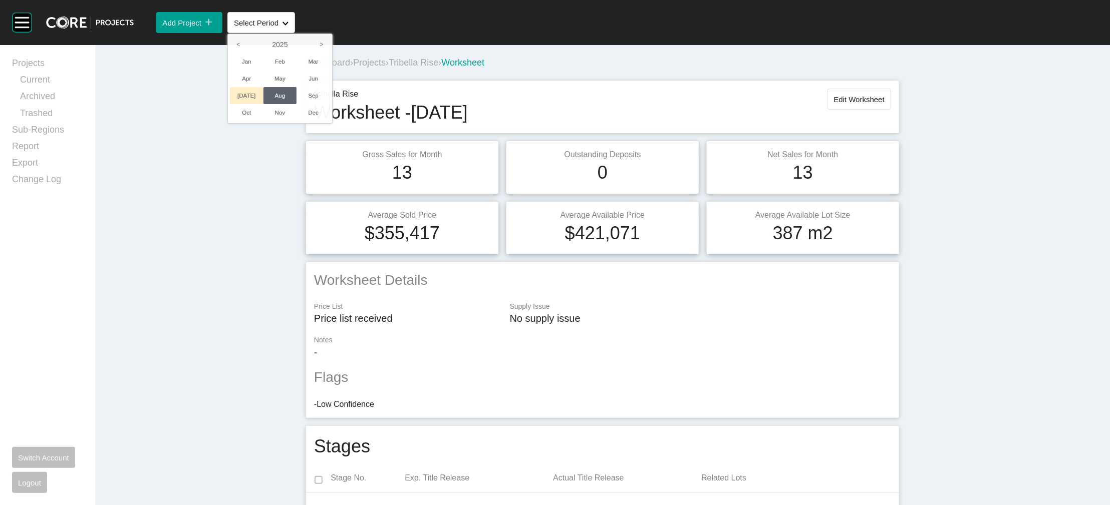
click at [263, 104] on li "[DATE]" at bounding box center [247, 95] width 34 height 17
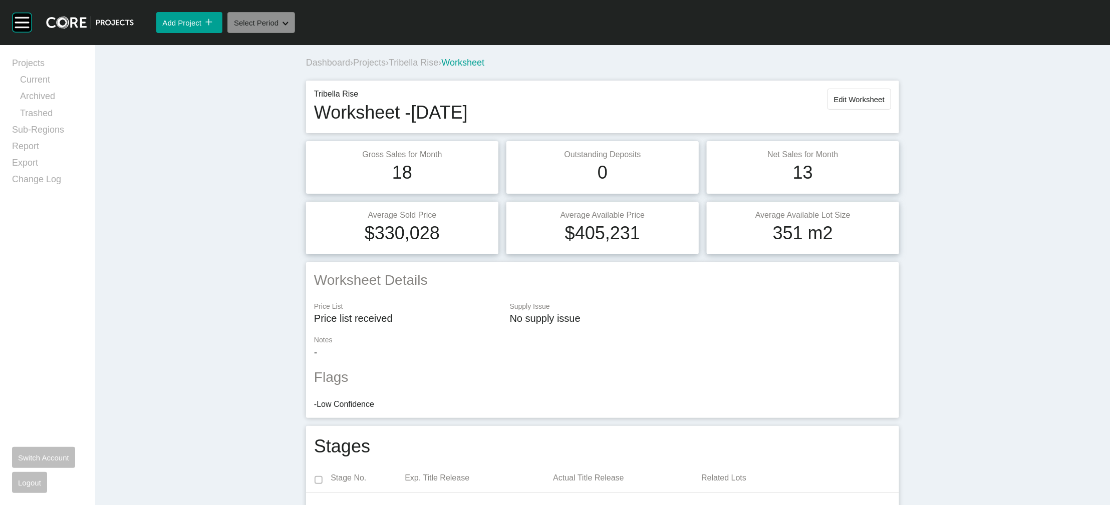
click at [295, 33] on button "Select Period Shape Created with Sketch." at bounding box center [261, 22] width 68 height 21
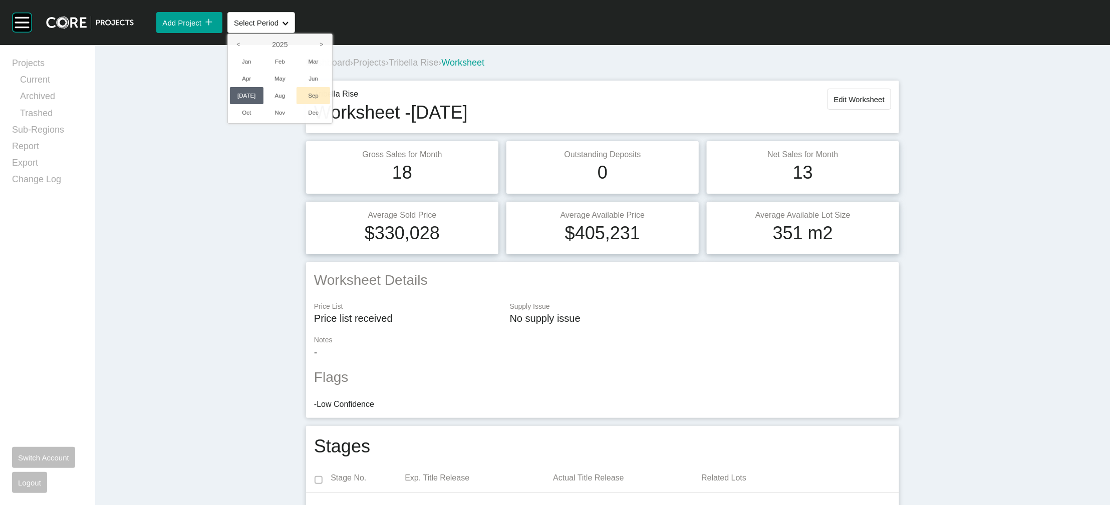
click at [330, 104] on li "Sep" at bounding box center [313, 95] width 34 height 17
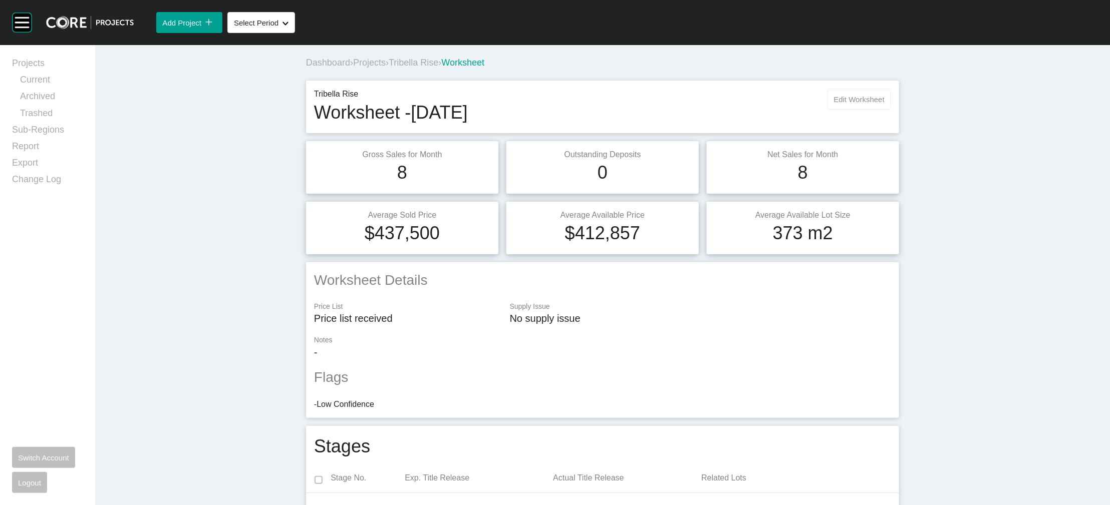
click at [655, 104] on span "Edit Worksheet" at bounding box center [859, 99] width 51 height 9
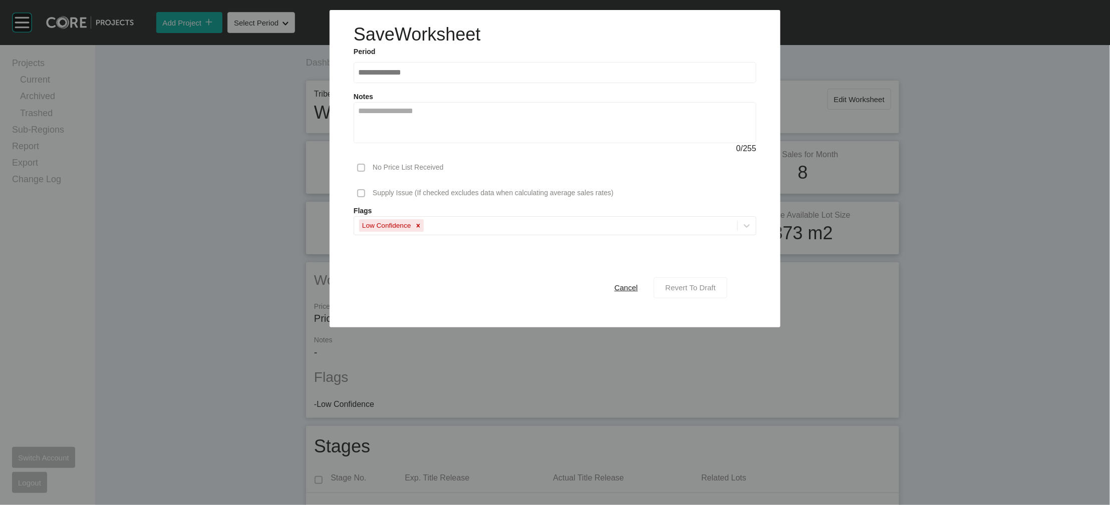
click at [655, 292] on span "Revert To Draft" at bounding box center [690, 287] width 51 height 9
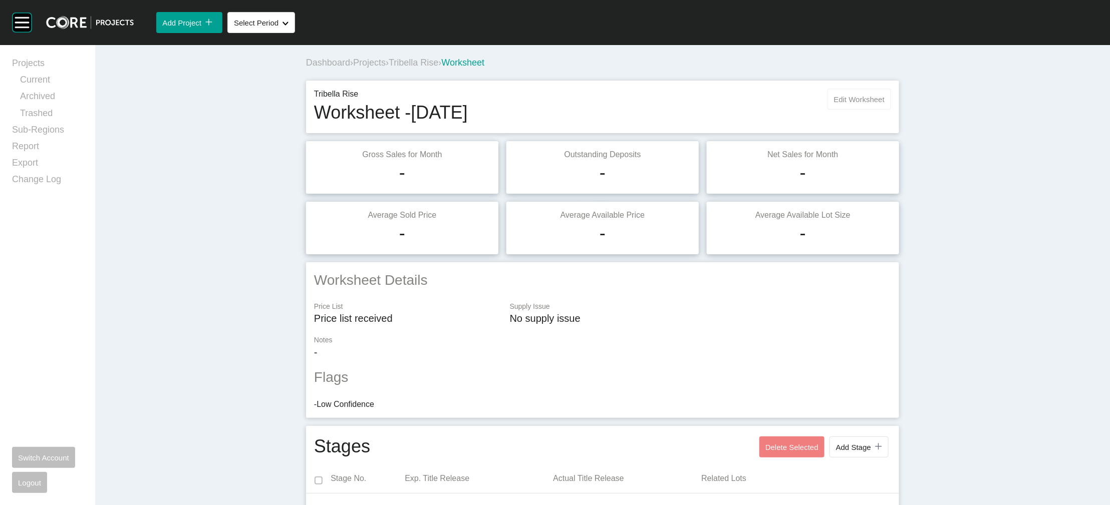
click at [655, 104] on span "Edit Worksheet" at bounding box center [859, 99] width 51 height 9
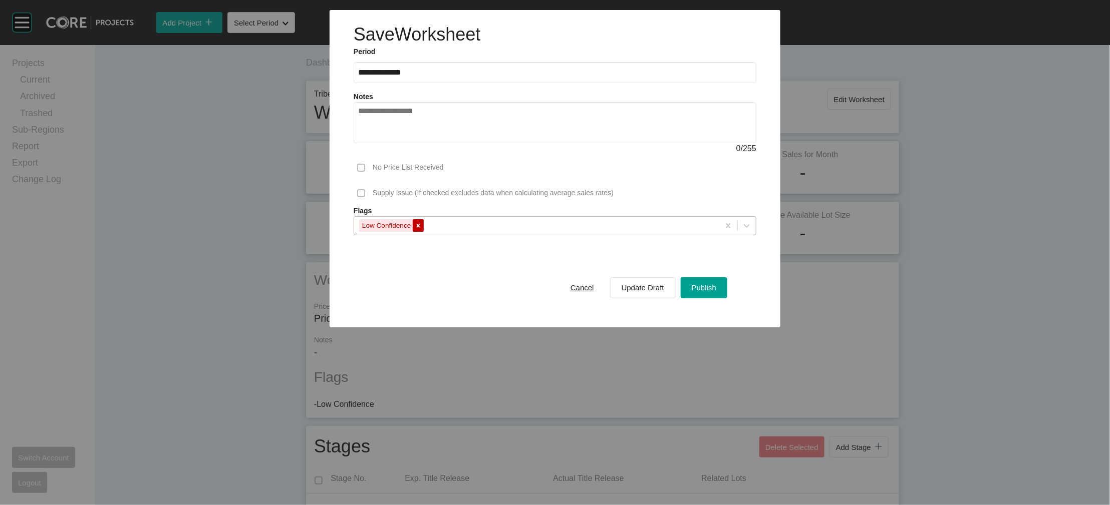
click at [415, 229] on icon at bounding box center [418, 225] width 7 height 7
drag, startPoint x: 723, startPoint y: 355, endPoint x: 711, endPoint y: 340, distance: 19.6
click at [655, 294] on div "Publish" at bounding box center [704, 288] width 30 height 14
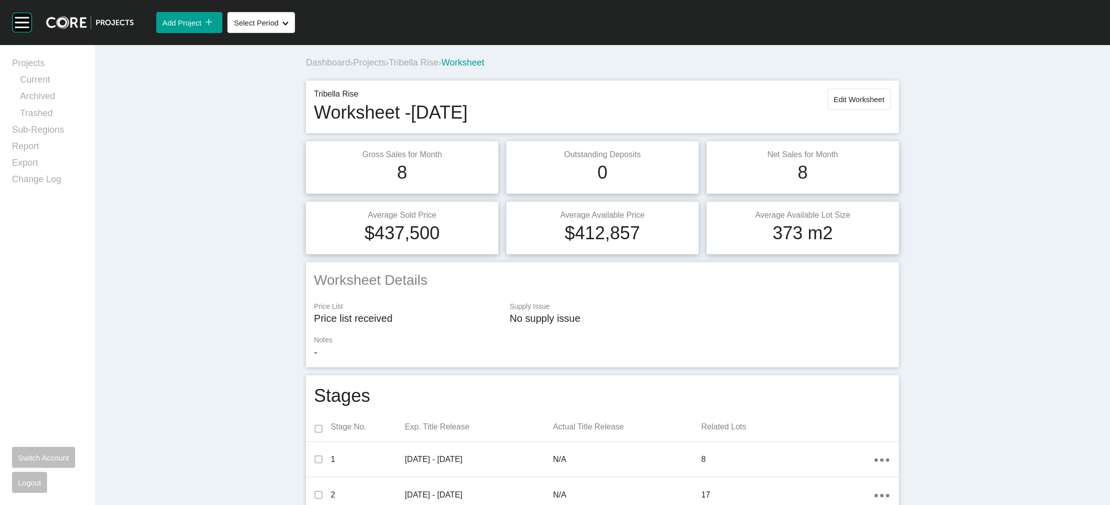
click at [353, 68] on span "Projects" at bounding box center [369, 63] width 33 height 10
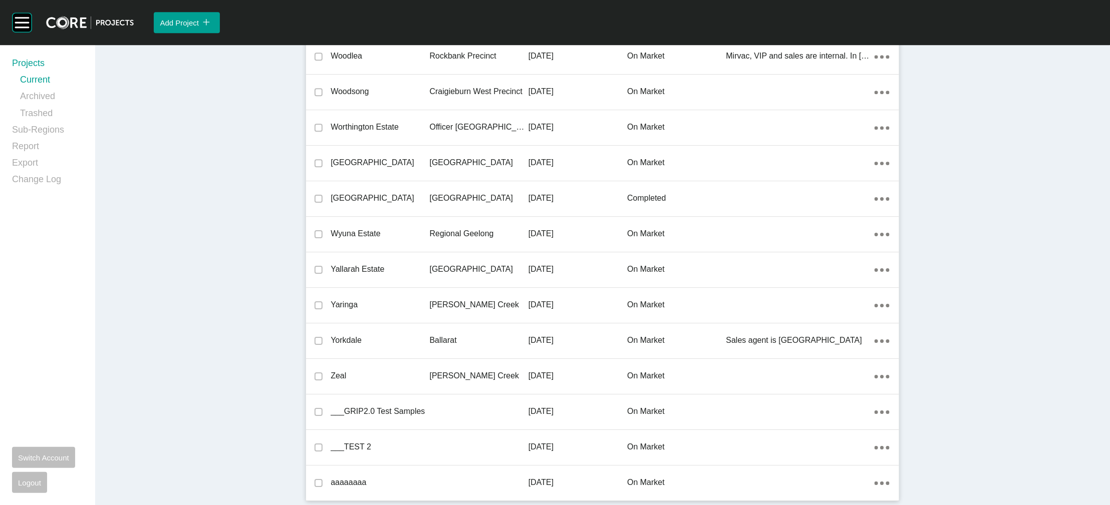
scroll to position [30377, 0]
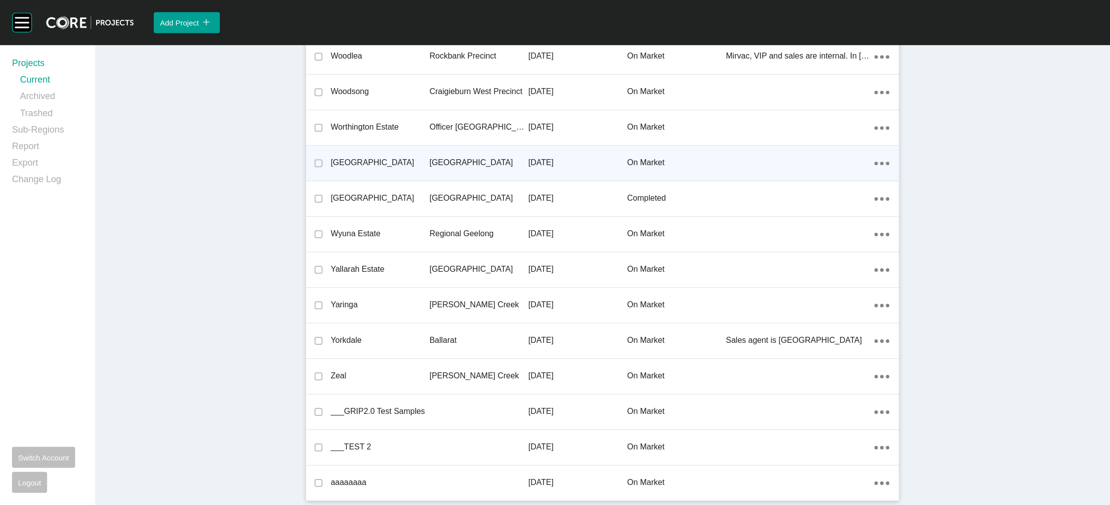
click at [431, 157] on p "[GEOGRAPHIC_DATA]" at bounding box center [479, 162] width 99 height 11
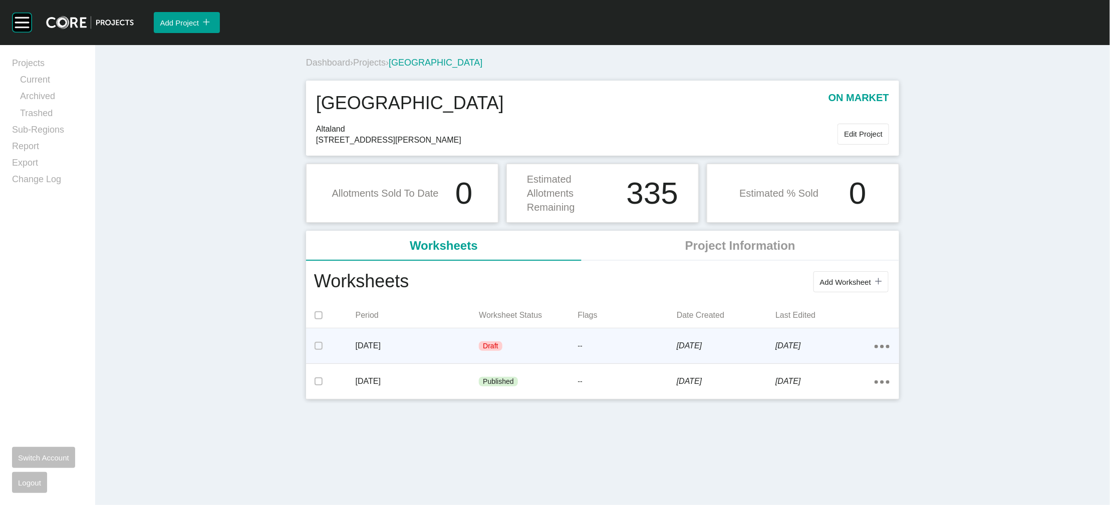
click at [443, 344] on p "[DATE]" at bounding box center [418, 346] width 124 height 11
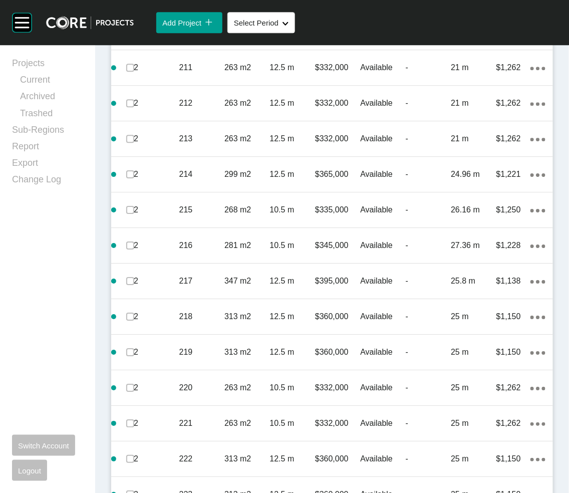
scroll to position [1804, 0]
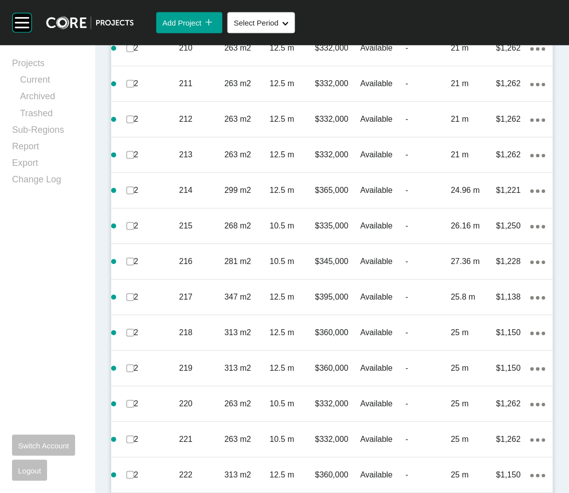
click at [133, 17] on label at bounding box center [130, 13] width 8 height 8
click at [131, 17] on label at bounding box center [130, 13] width 8 height 8
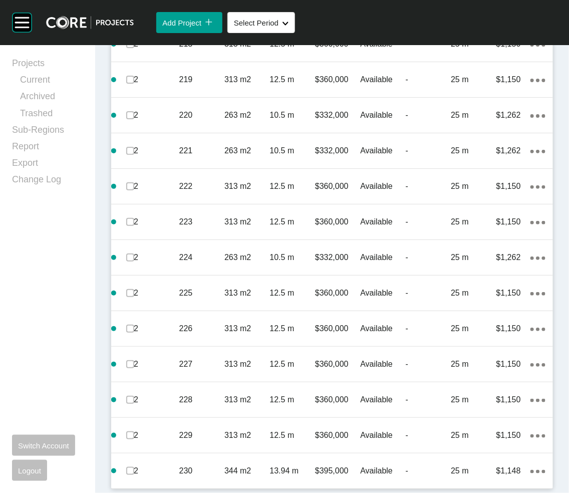
scroll to position [2155, 0]
drag, startPoint x: 133, startPoint y: 220, endPoint x: 133, endPoint y: 234, distance: 14.0
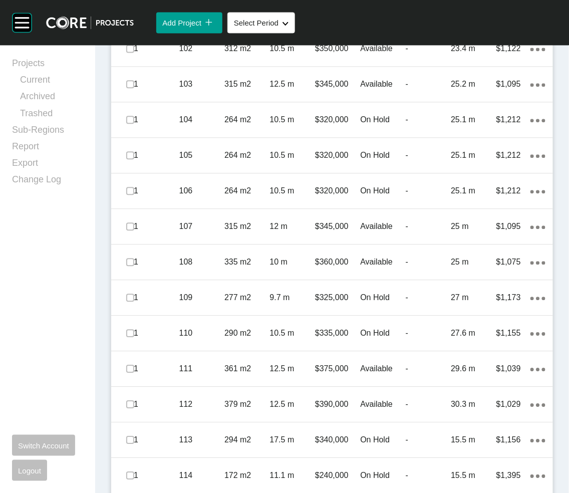
scroll to position [586, 0]
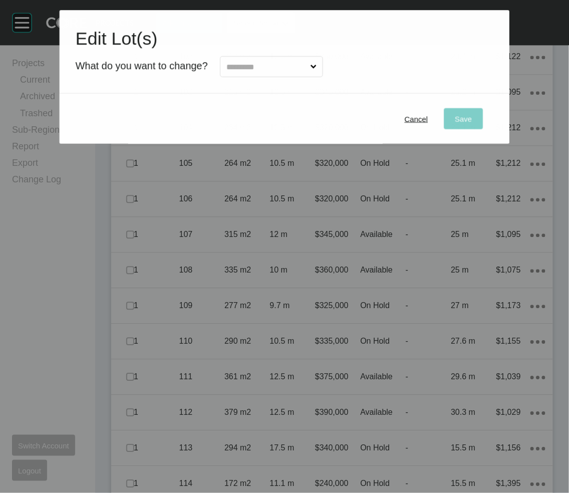
click at [318, 77] on span at bounding box center [313, 67] width 10 height 20
click at [308, 77] on input "text" at bounding box center [266, 67] width 84 height 20
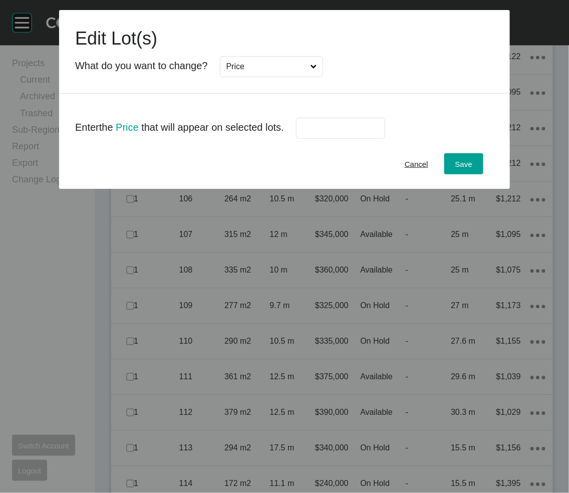
click at [371, 133] on input "text" at bounding box center [340, 128] width 80 height 9
type input "******"
click at [472, 168] on span "Save" at bounding box center [463, 164] width 17 height 9
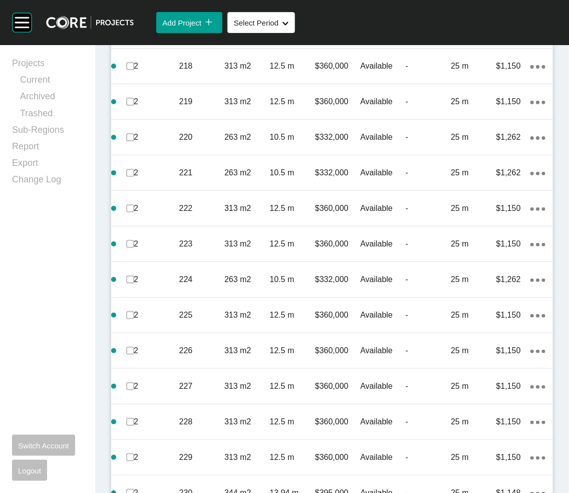
scroll to position [2090, 0]
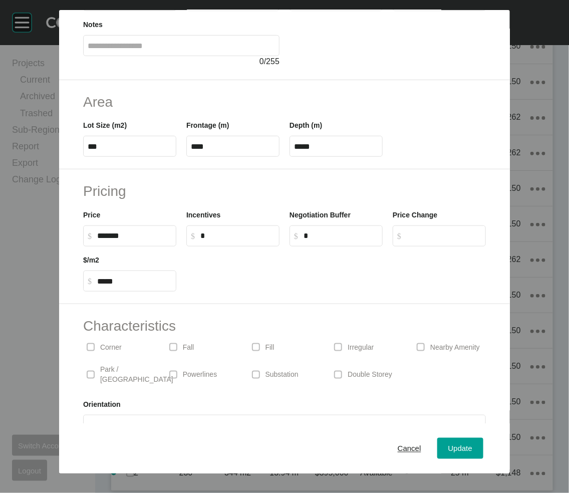
scroll to position [120, 0]
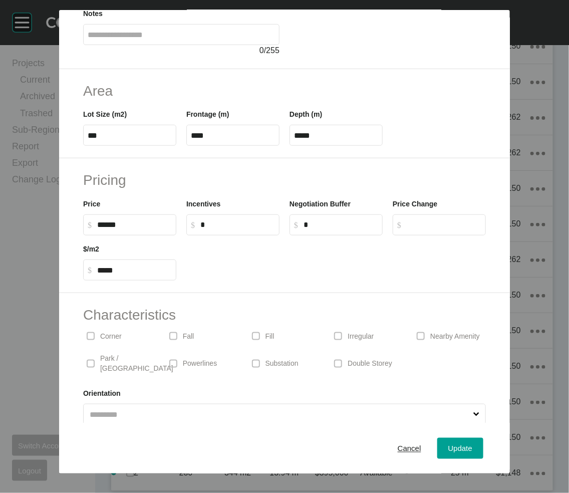
click at [97, 229] on input "******" at bounding box center [134, 224] width 75 height 9
type input "*******"
type input "*****"
click at [472, 344] on span "Update" at bounding box center [460, 448] width 24 height 9
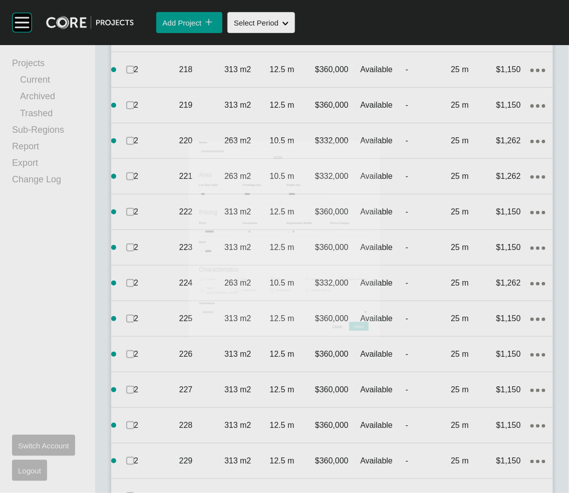
scroll to position [2090, 0]
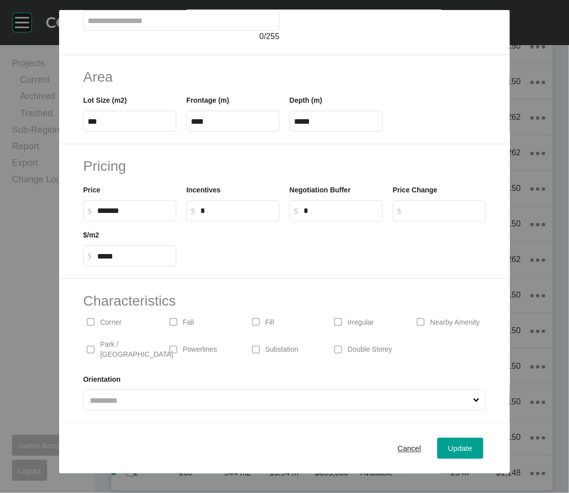
scroll to position [151, 0]
drag, startPoint x: 66, startPoint y: 271, endPoint x: 62, endPoint y: 275, distance: 5.7
click at [97, 215] on input "******" at bounding box center [134, 210] width 75 height 9
type input "*******"
type input "*****"
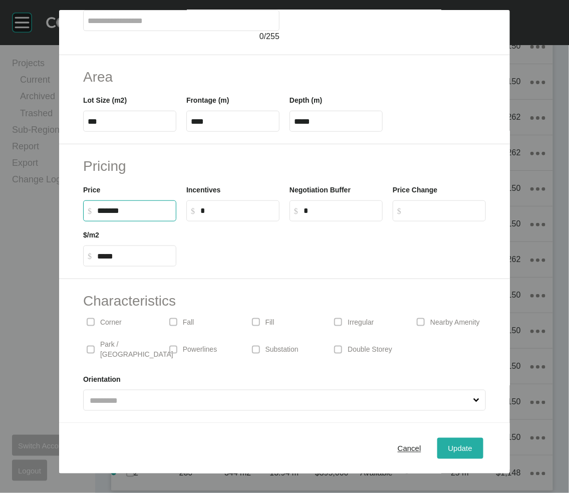
click at [472, 344] on span "Update" at bounding box center [460, 448] width 24 height 9
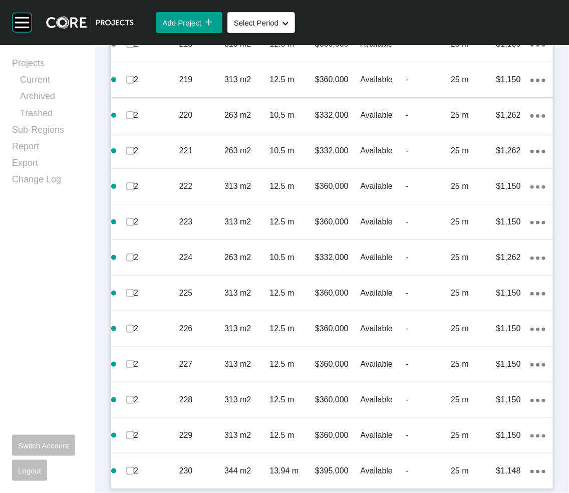
scroll to position [2120, 0]
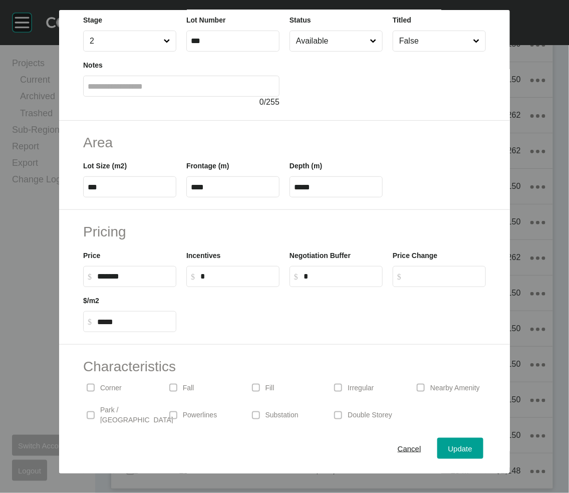
scroll to position [69, 0]
drag, startPoint x: 61, startPoint y: 359, endPoint x: 117, endPoint y: 359, distance: 56.6
click at [97, 280] on input "******" at bounding box center [134, 275] width 75 height 9
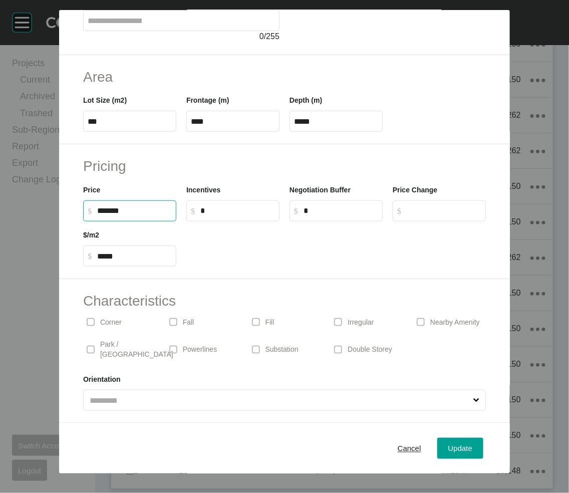
scroll to position [272, 0]
type input "*******"
type input "*****"
click at [472, 344] on span "Update" at bounding box center [460, 448] width 24 height 9
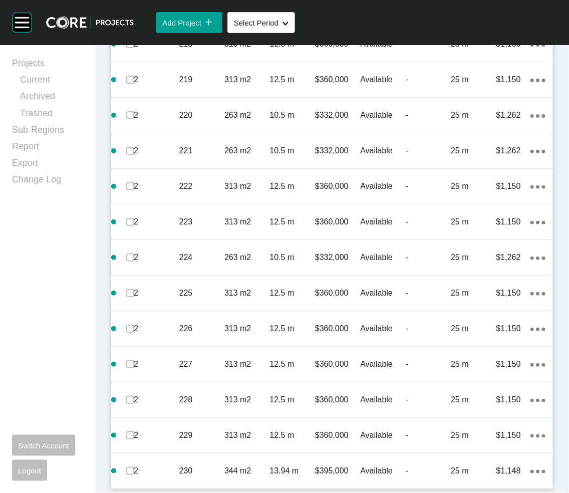
scroll to position [2180, 0]
click at [451, 14] on p "25.8 m" at bounding box center [473, 8] width 45 height 11
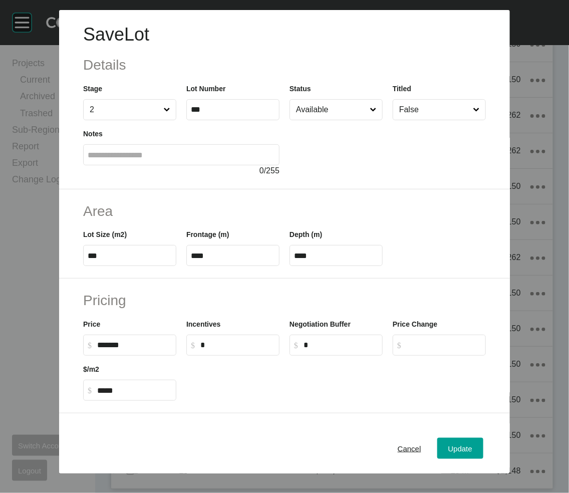
scroll to position [272, 0]
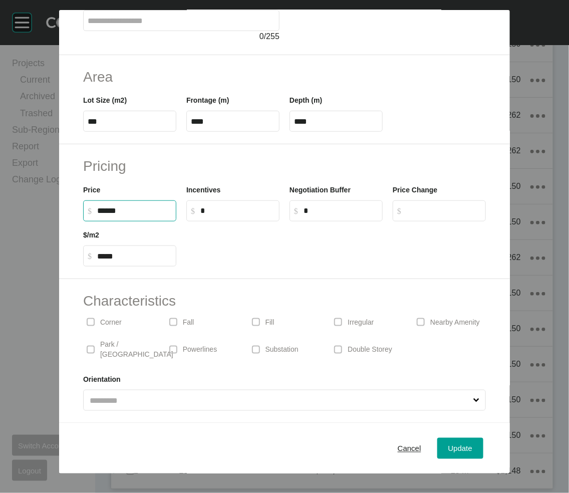
click at [97, 206] on input "******" at bounding box center [134, 210] width 75 height 9
type input "*******"
type input "*****"
click at [472, 344] on span "Update" at bounding box center [460, 448] width 24 height 9
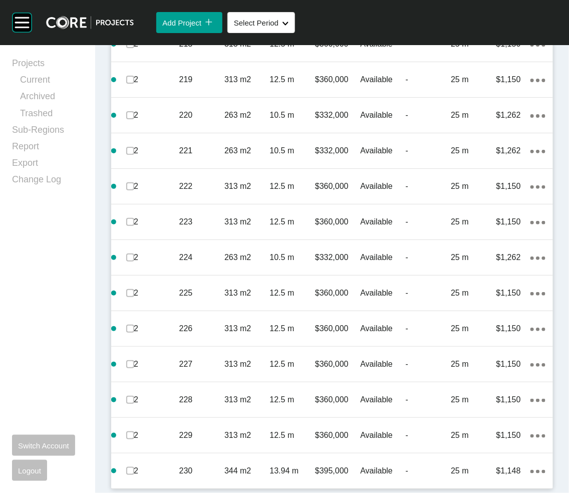
scroll to position [2752, 0]
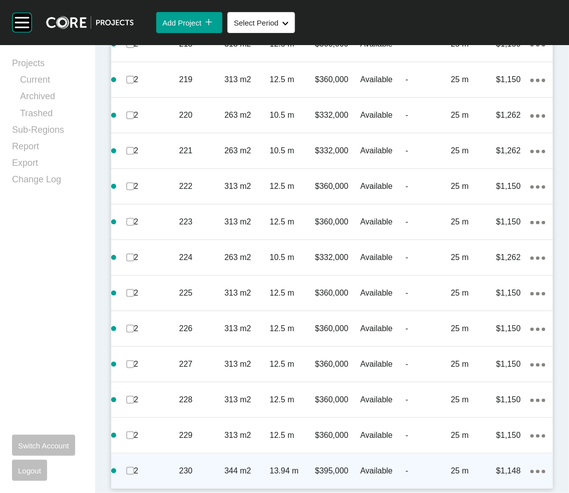
click at [451, 344] on p "25 m" at bounding box center [473, 470] width 45 height 11
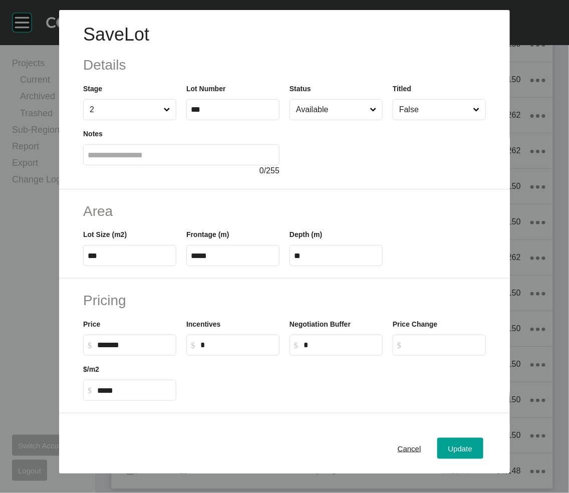
scroll to position [272, 0]
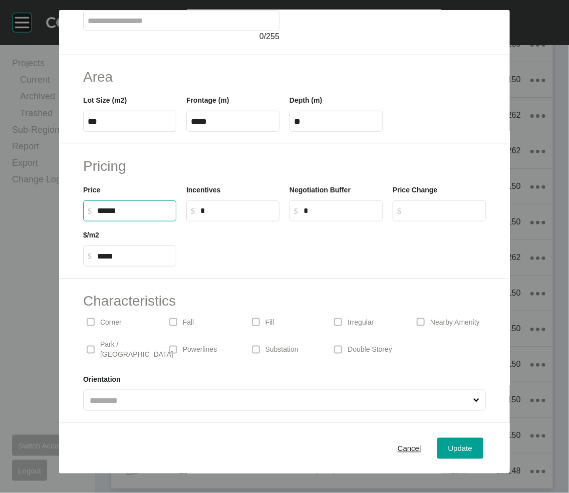
drag, startPoint x: 72, startPoint y: 153, endPoint x: 67, endPoint y: 156, distance: 5.4
click at [97, 206] on input "******" at bounding box center [134, 210] width 75 height 9
type input "*******"
type input "*****"
click at [472, 344] on span "Update" at bounding box center [460, 448] width 24 height 9
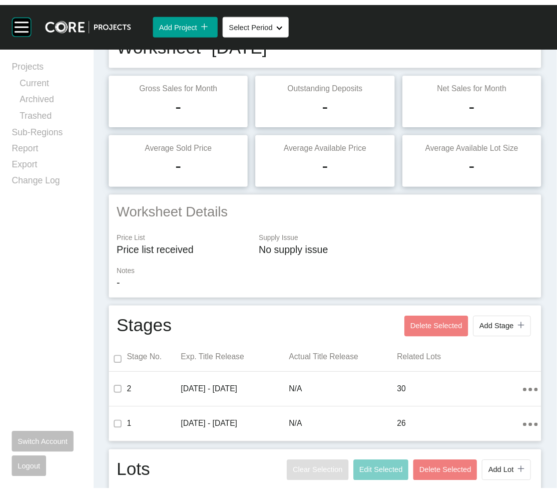
scroll to position [0, 0]
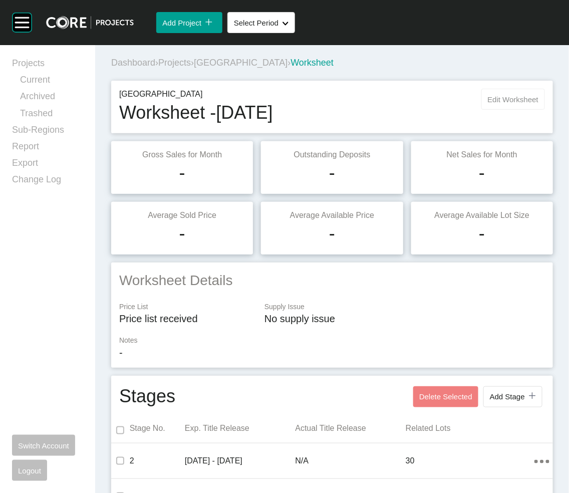
click at [517, 110] on button "Edit Worksheet" at bounding box center [513, 99] width 64 height 21
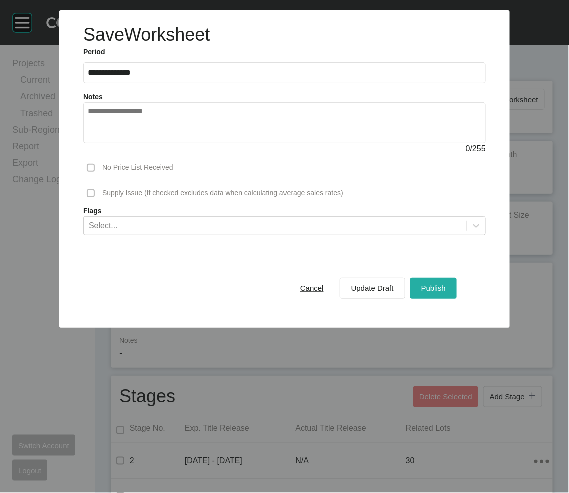
click at [446, 292] on span "Publish" at bounding box center [433, 287] width 25 height 9
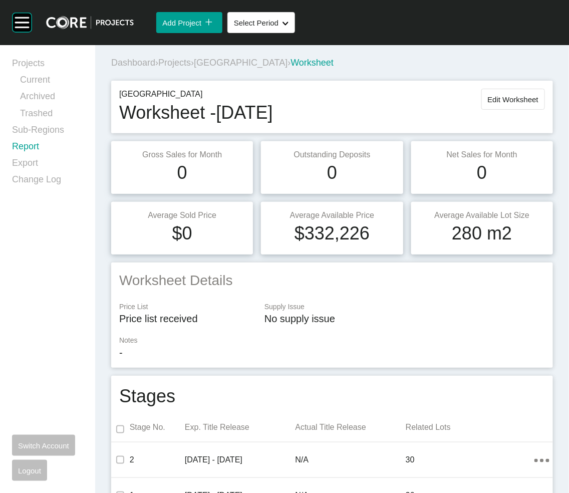
click at [33, 157] on link "Report" at bounding box center [47, 148] width 71 height 17
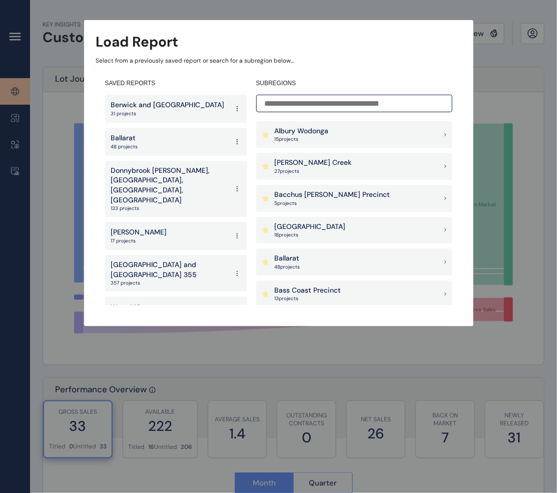
click at [380, 223] on div "Ballan Road Precinct 18 project s" at bounding box center [354, 230] width 196 height 27
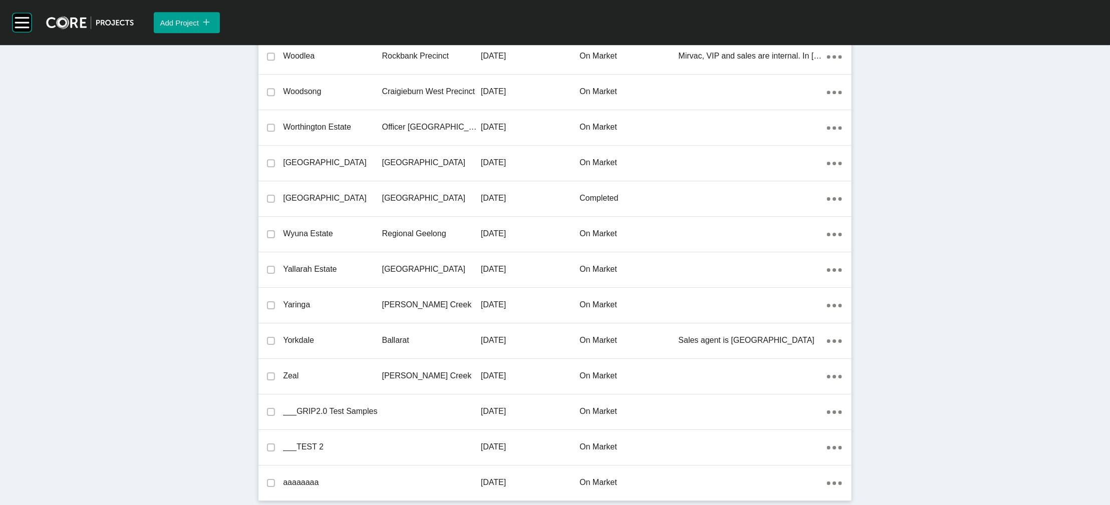
scroll to position [30347, 0]
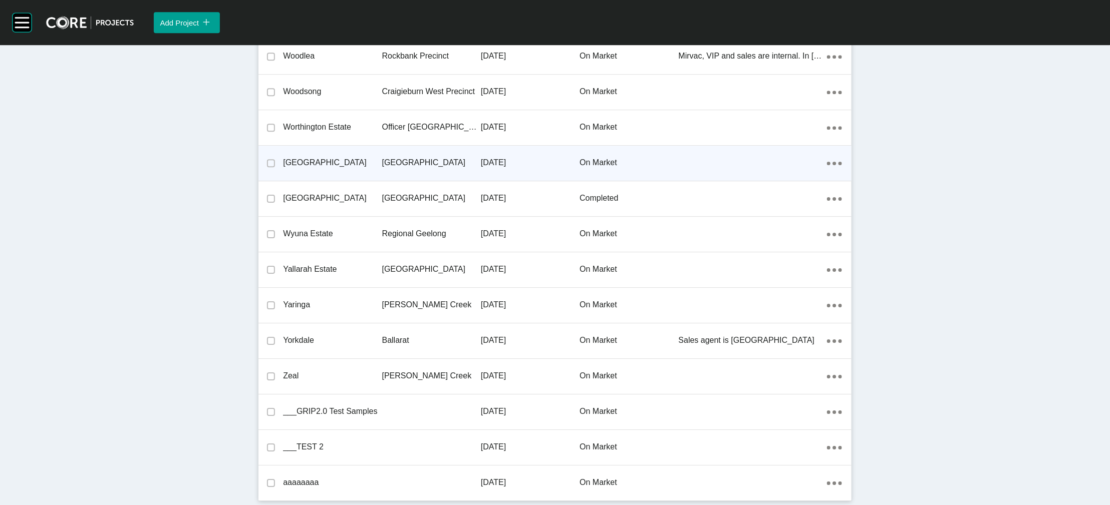
click at [385, 157] on p "[GEOGRAPHIC_DATA]" at bounding box center [431, 162] width 99 height 11
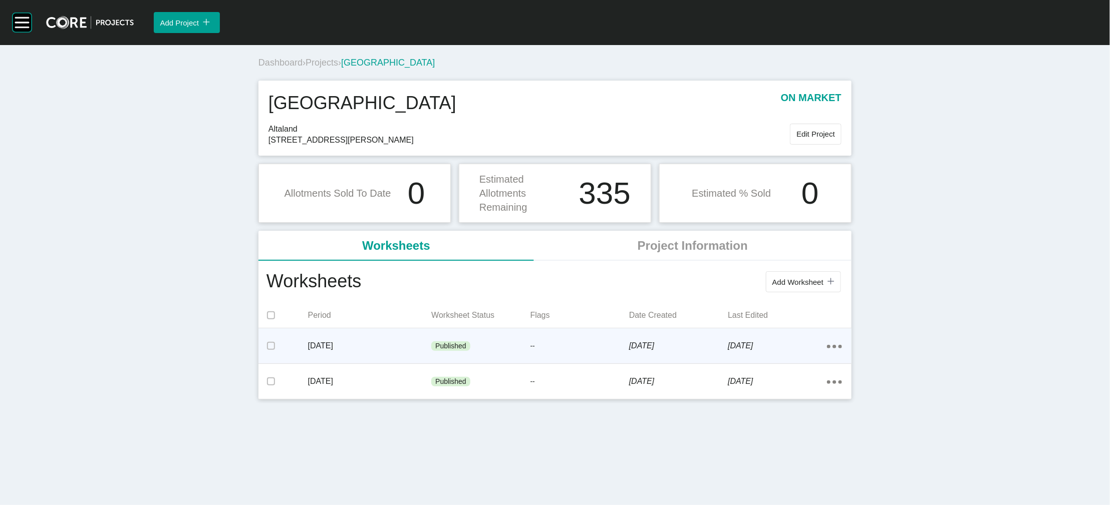
click at [568, 352] on p "[DATE]" at bounding box center [678, 346] width 99 height 11
